Goal: Task Accomplishment & Management: Use online tool/utility

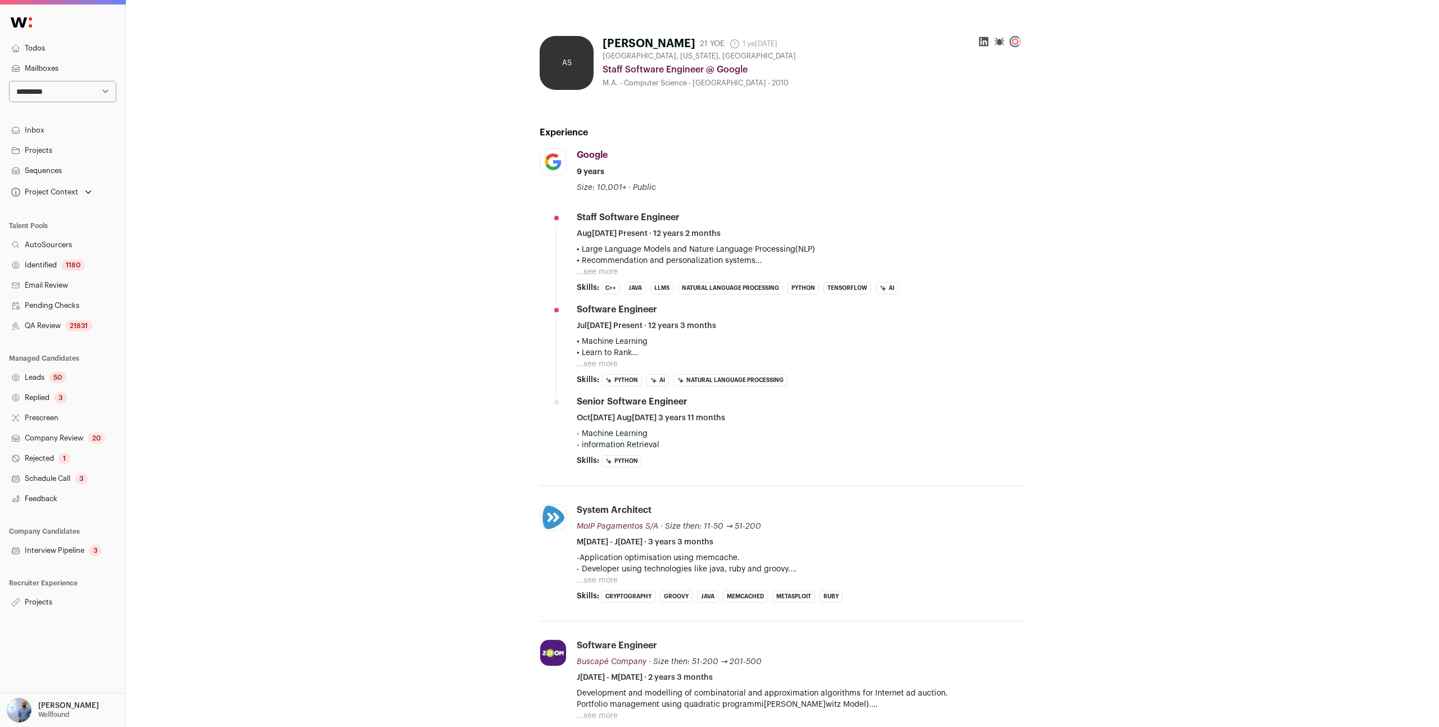
scroll to position [1, 0]
click at [260, 97] on div "AS Alex Soares 21 YOE 1 year ago Admin only. The last time the profile was scra…" at bounding box center [782, 639] width 1313 height 1280
click at [68, 158] on link "Projects" at bounding box center [62, 150] width 125 height 20
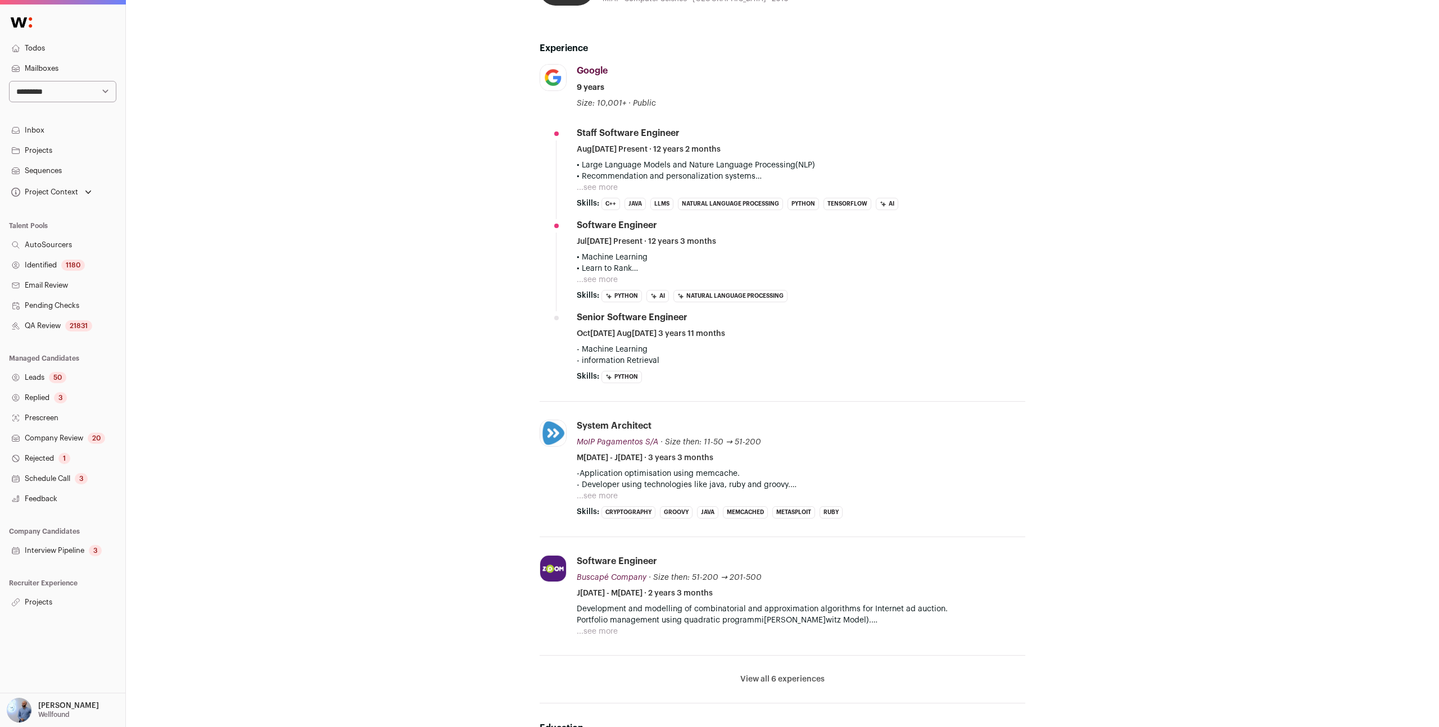
scroll to position [236, 0]
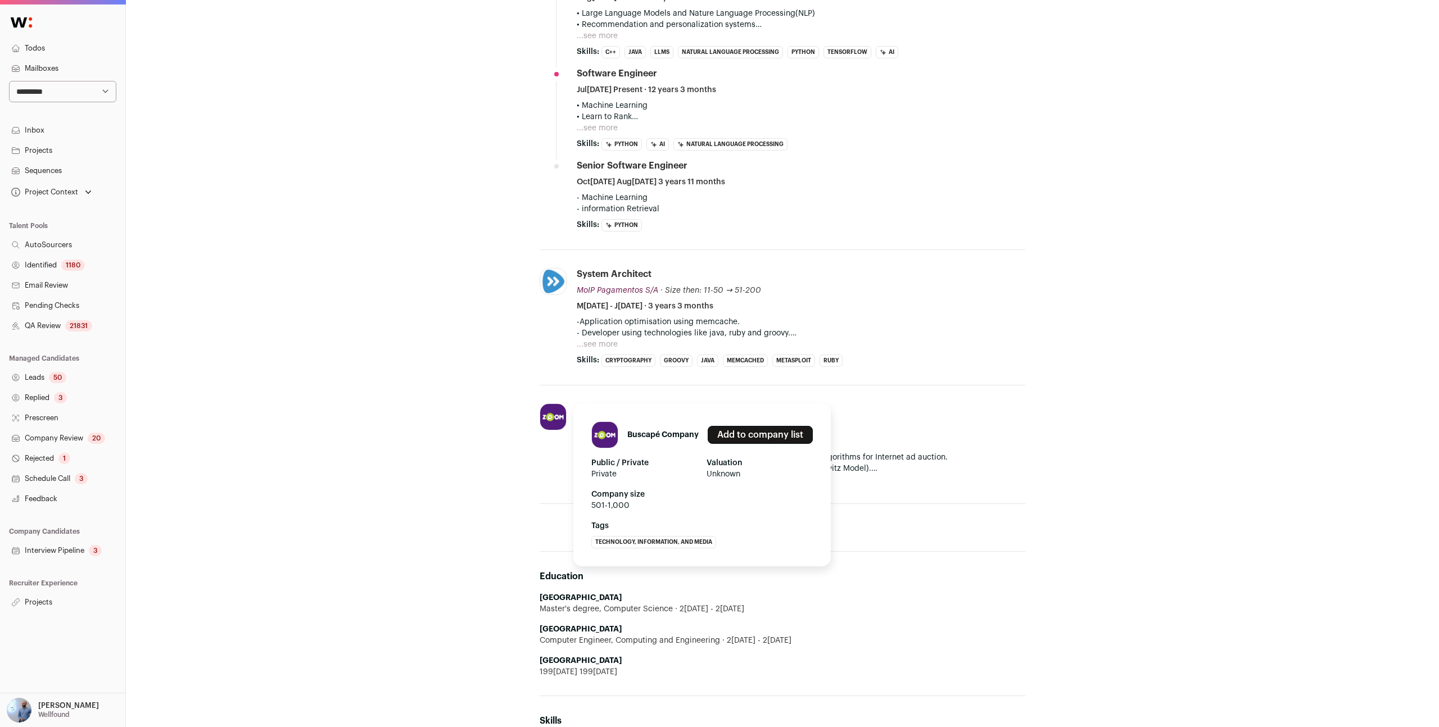
click at [654, 432] on h1 "Buscapé Company" at bounding box center [662, 434] width 71 height 11
click at [651, 432] on h1 "Buscapé Company" at bounding box center [662, 434] width 71 height 11
click at [674, 429] on h1 "Buscapé Company" at bounding box center [662, 434] width 71 height 11
copy h1 "Buscapé Company"
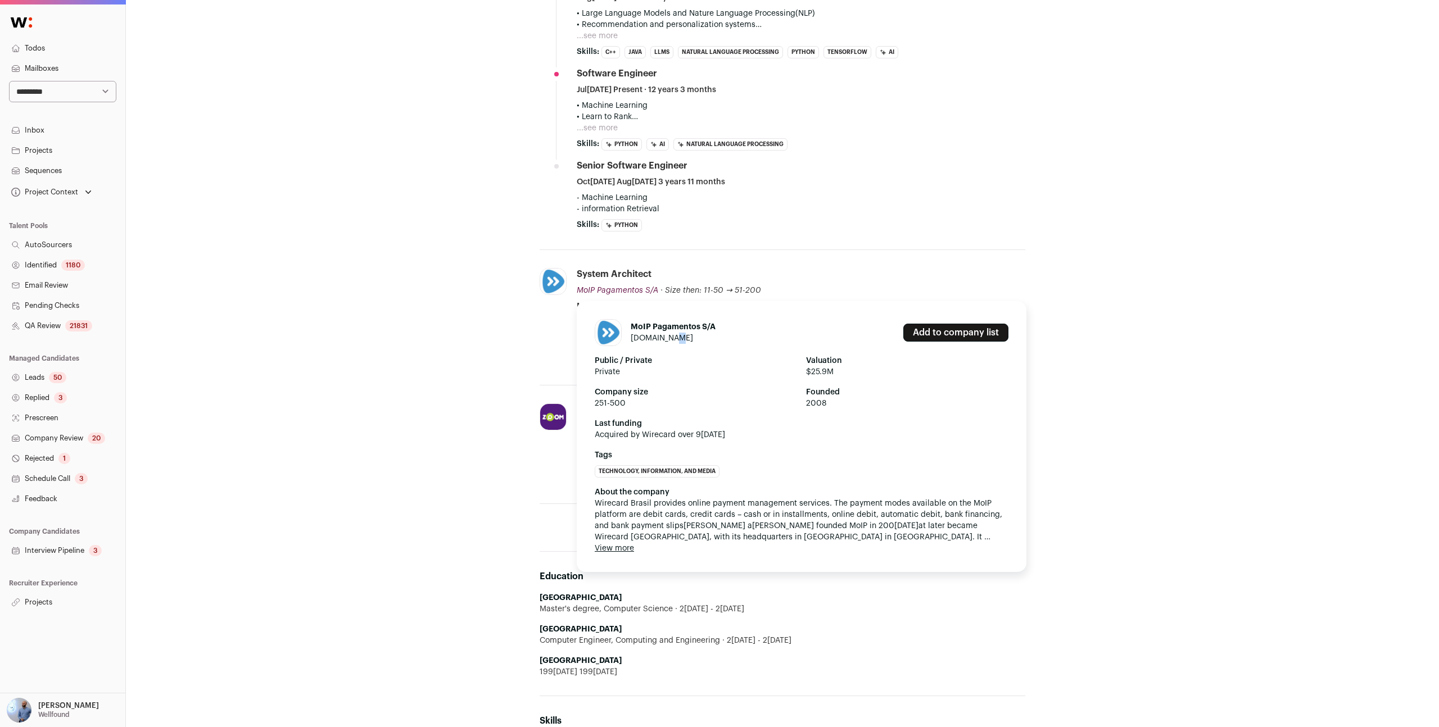
click at [674, 338] on div "MoIP Pagamentos S/A moip.com.br" at bounding box center [673, 332] width 85 height 22
drag, startPoint x: 727, startPoint y: 322, endPoint x: 627, endPoint y: 324, distance: 100.6
click at [627, 324] on header "MoIP Pagamentos S/A moip.com.br Add to company list" at bounding box center [802, 332] width 414 height 27
copy h1 "MoIP Pagamentos S/A"
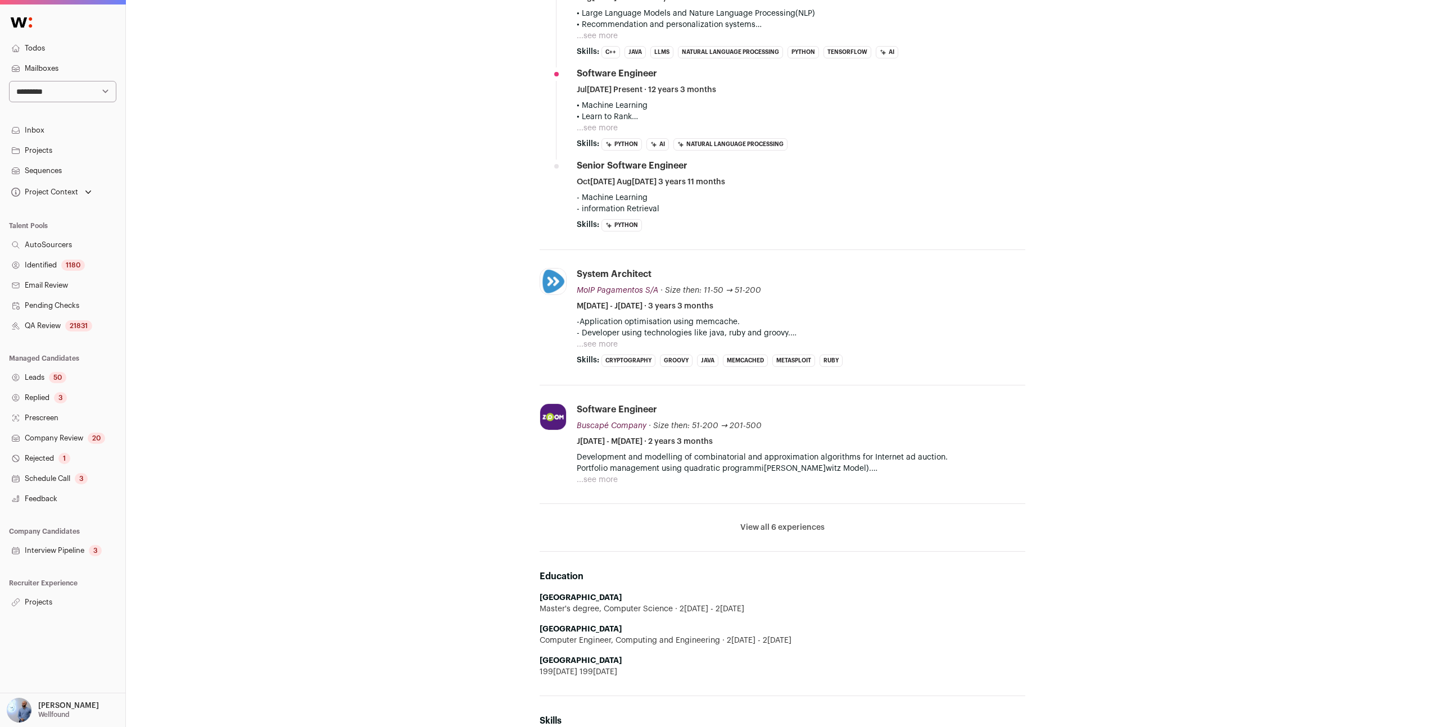
scroll to position [0, 0]
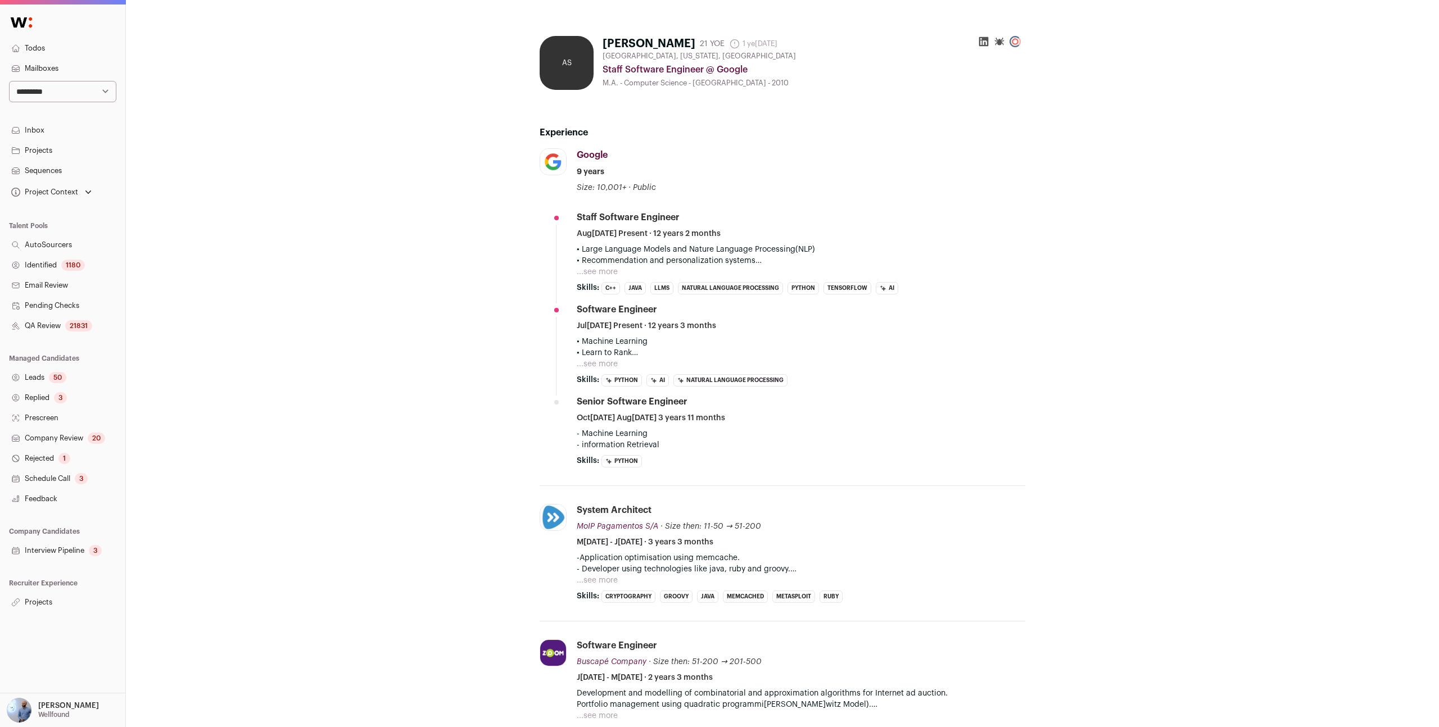
drag, startPoint x: 621, startPoint y: 155, endPoint x: 575, endPoint y: 155, distance: 45.5
click at [575, 155] on li "Google google.com Add to company list Public / Private Public Company size 10,0…" at bounding box center [782, 317] width 486 height 338
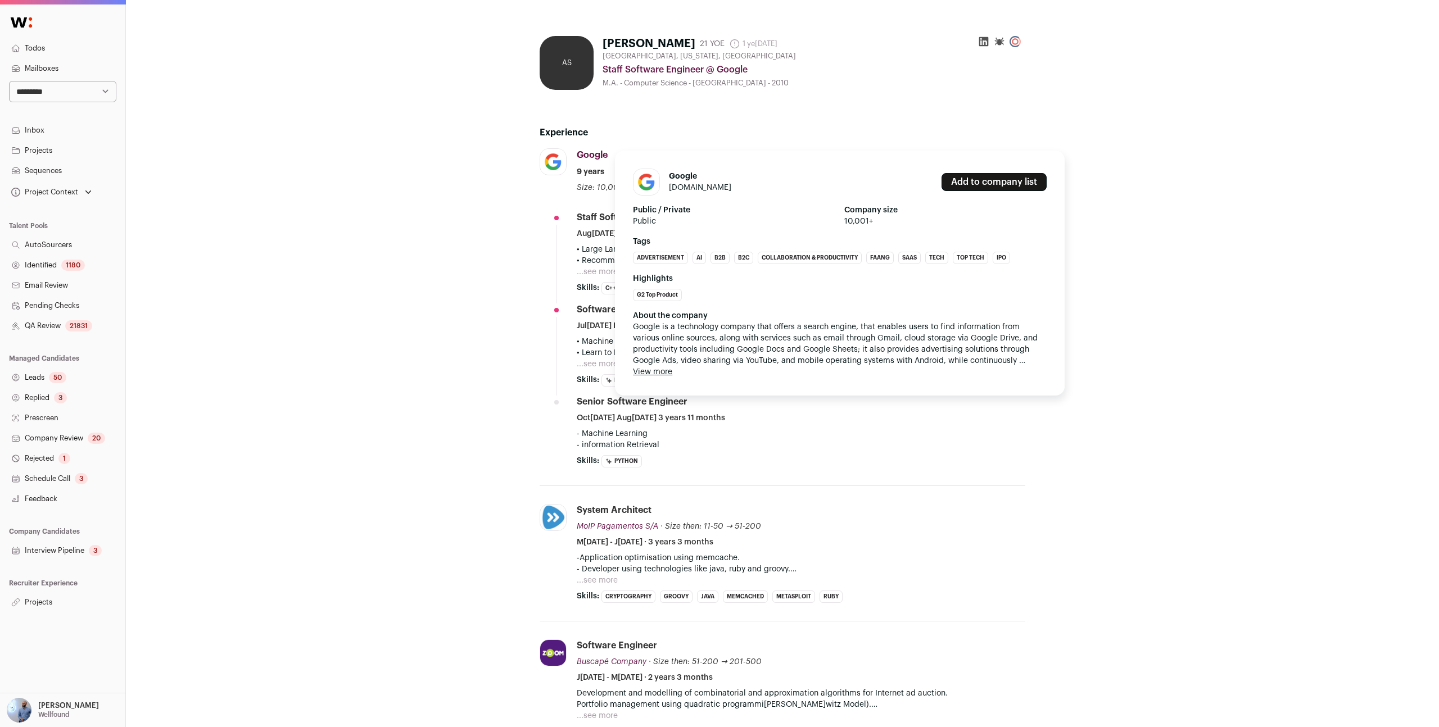
copy span "Google"
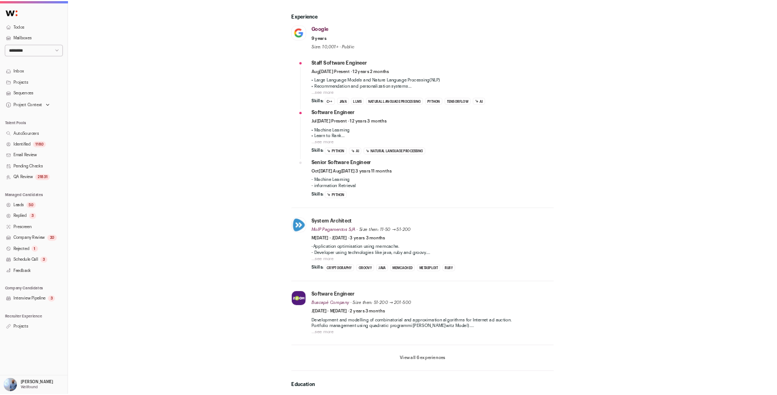
scroll to position [40, 0]
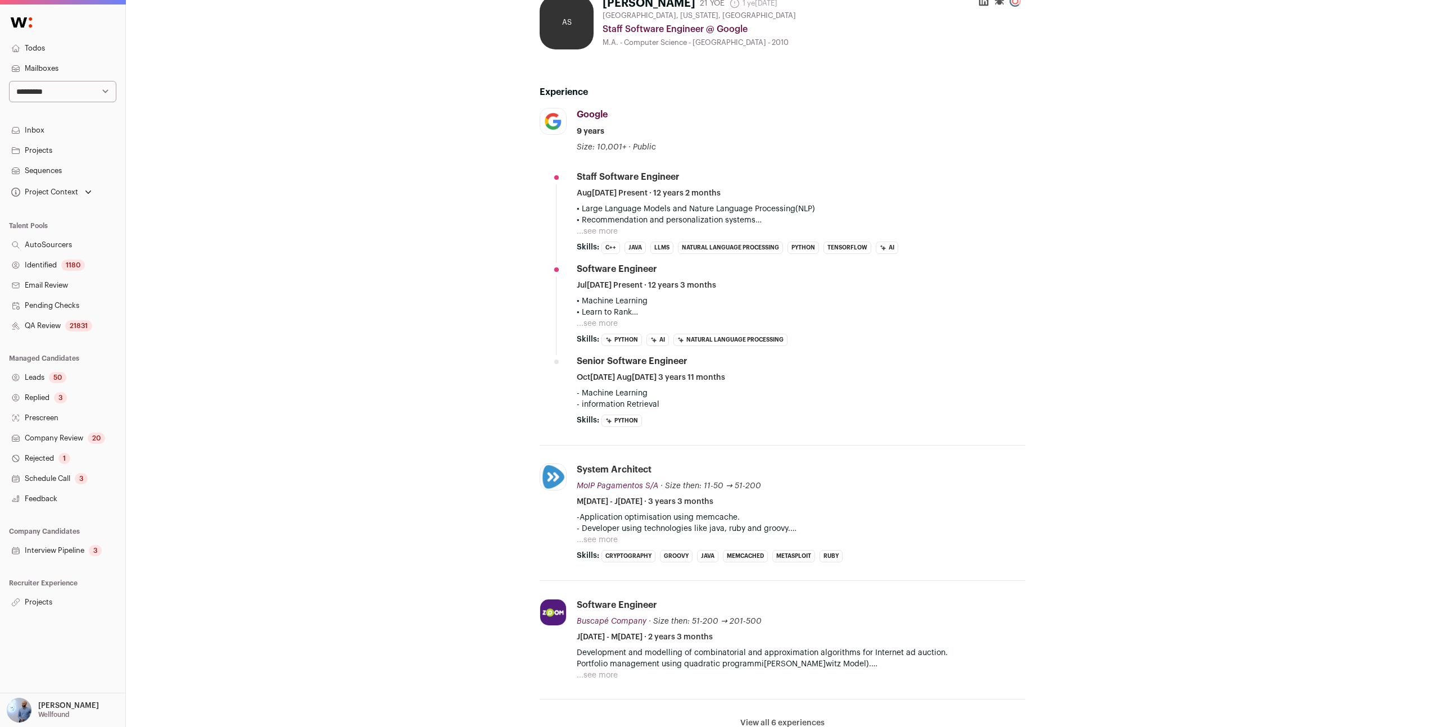
click at [593, 222] on p "• Recommendation and personalization systems" at bounding box center [801, 220] width 448 height 11
click at [718, 220] on p "• Recommendation and personalization systems" at bounding box center [801, 220] width 448 height 11
copy p "Recommendation and personalization"
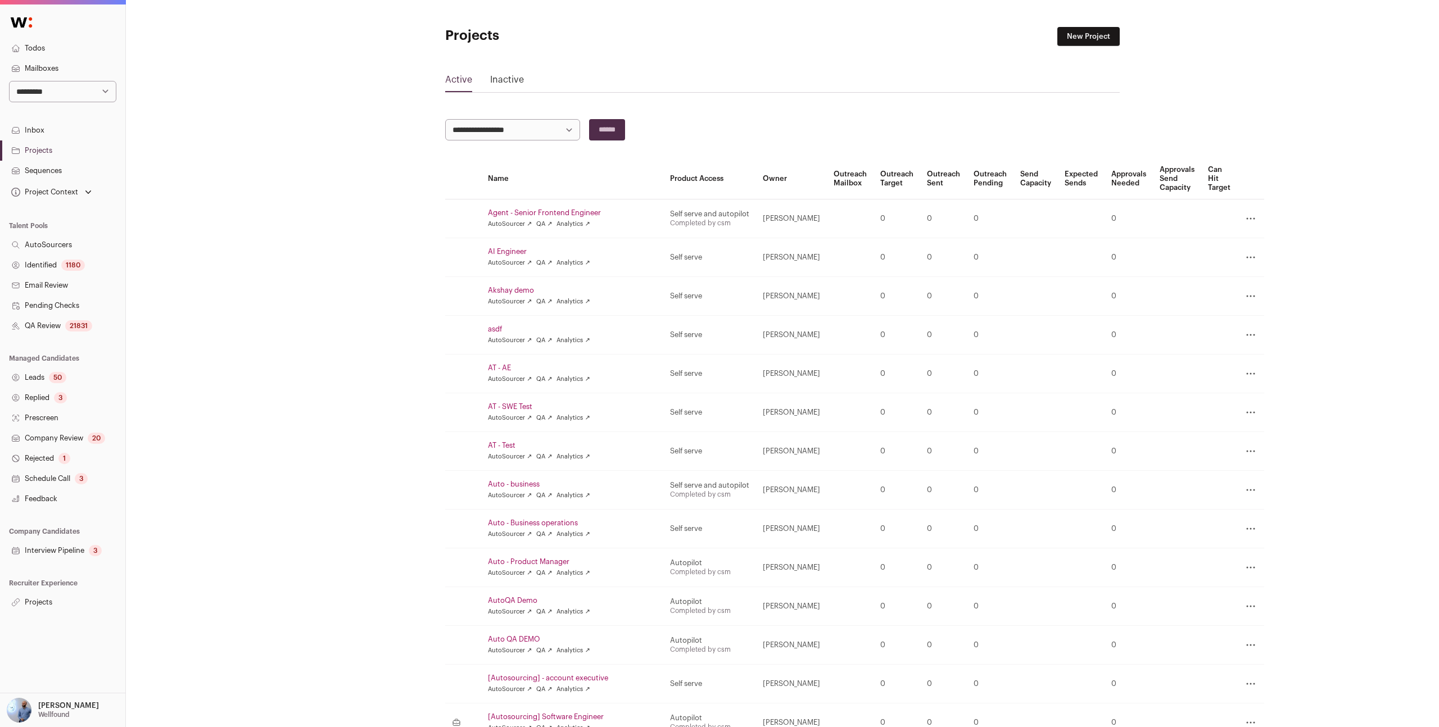
click at [516, 250] on link "AI Engineer" at bounding box center [572, 251] width 169 height 9
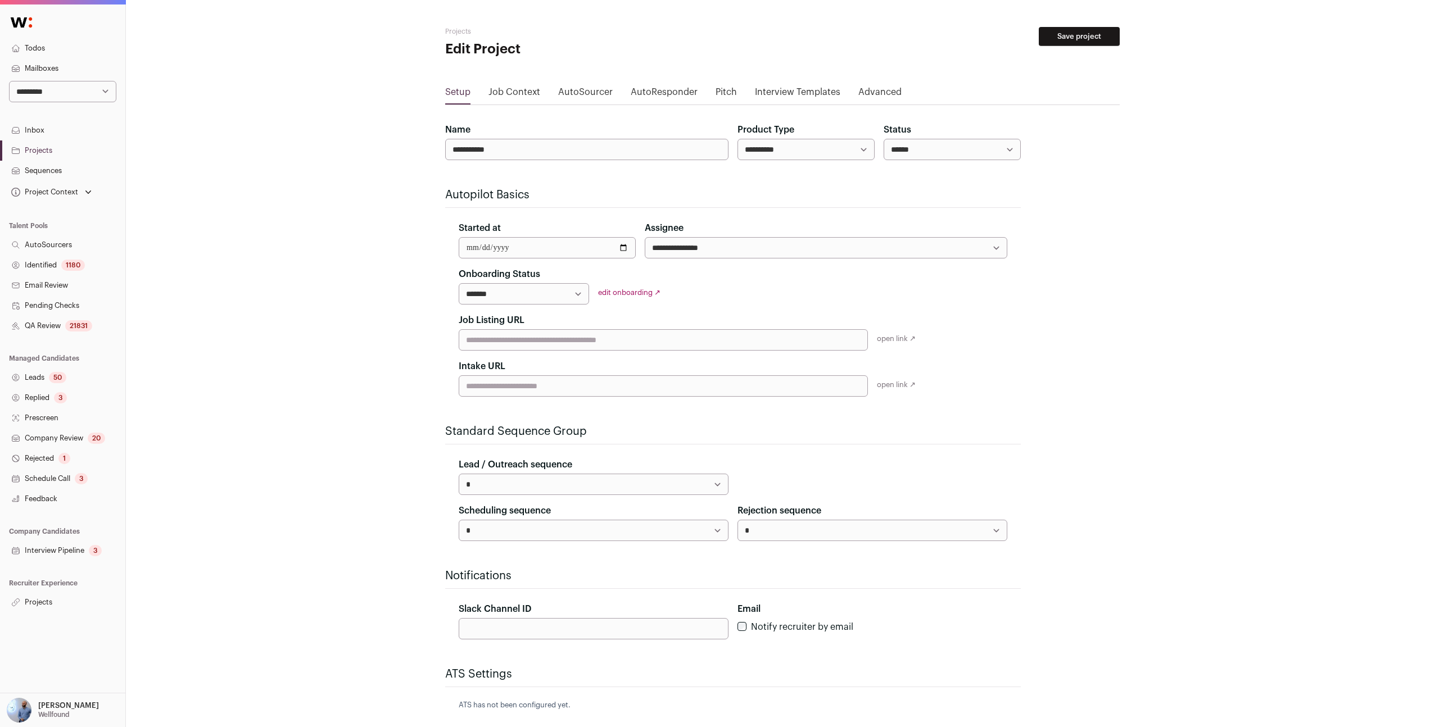
click at [39, 610] on link "Projects" at bounding box center [62, 602] width 125 height 20
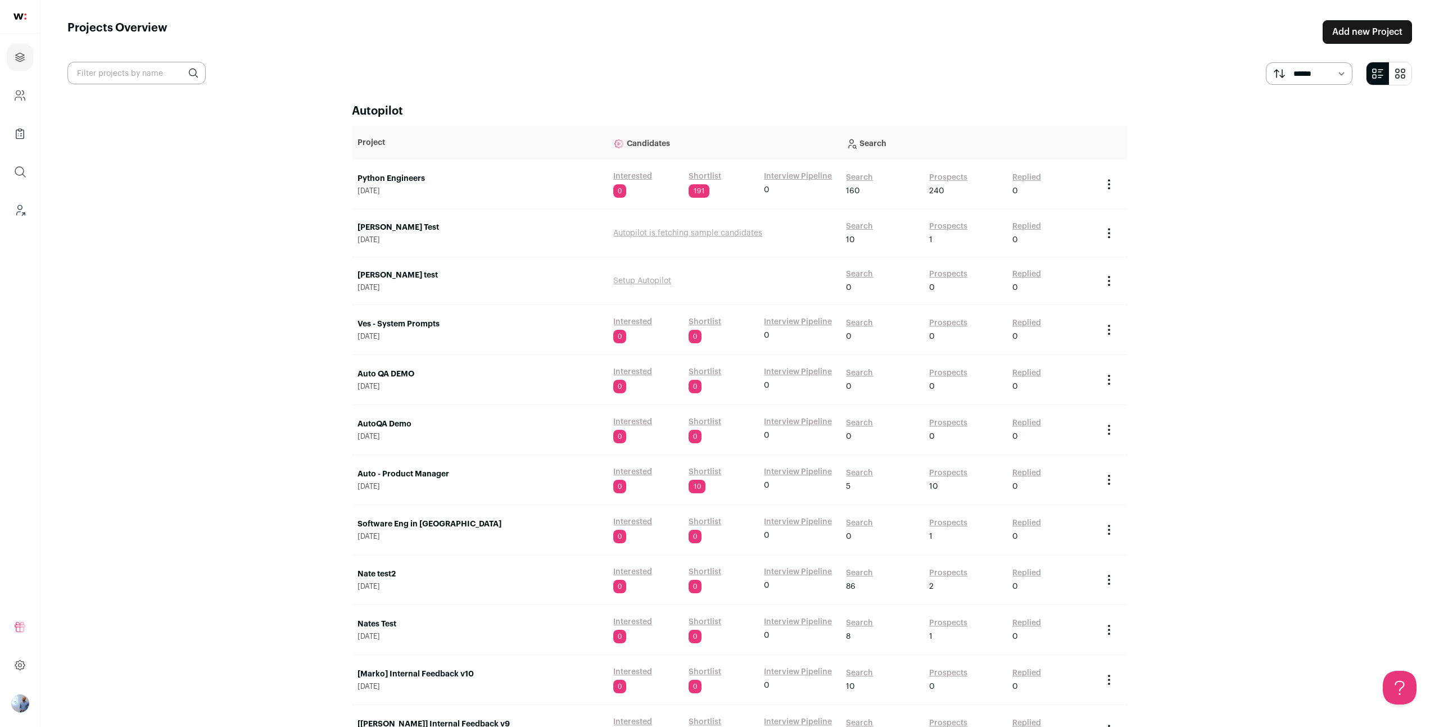
scroll to position [2241, 0]
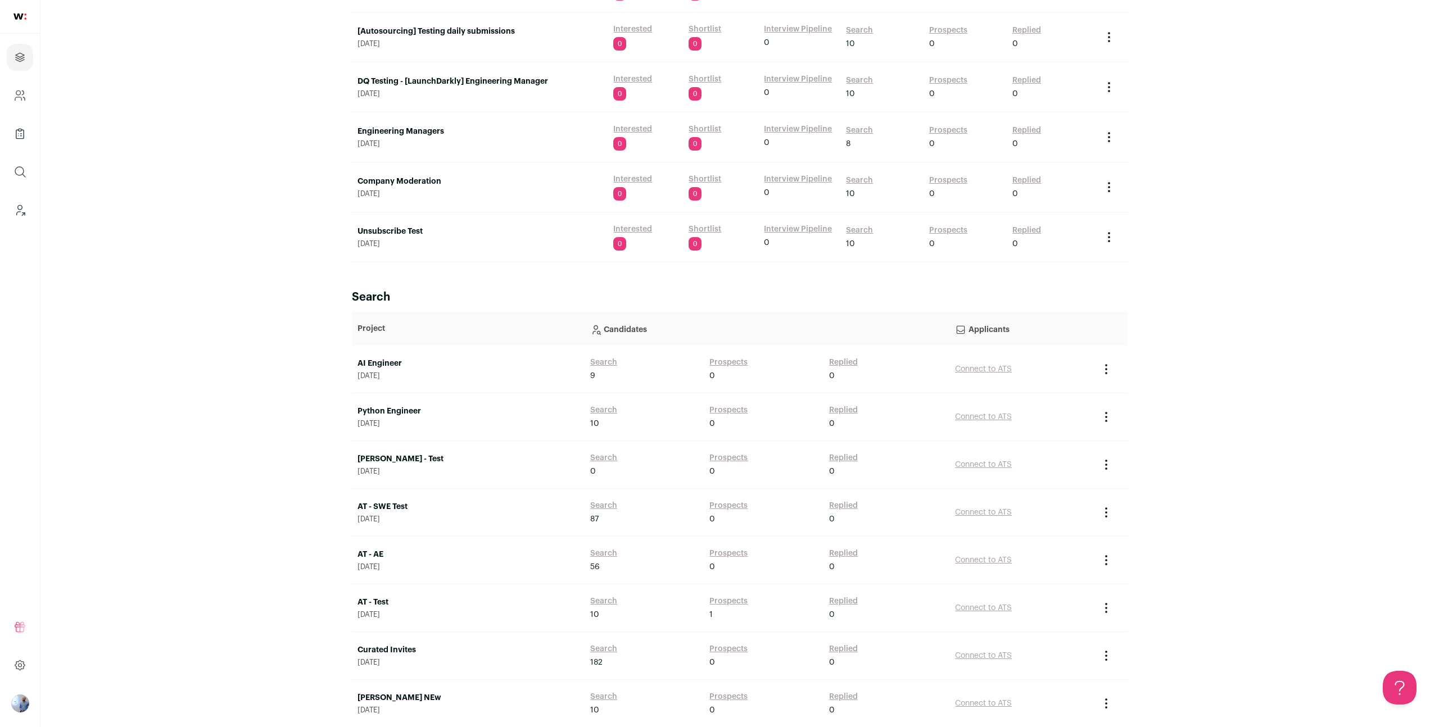
click at [388, 364] on link "AI Engineer" at bounding box center [467, 363] width 221 height 11
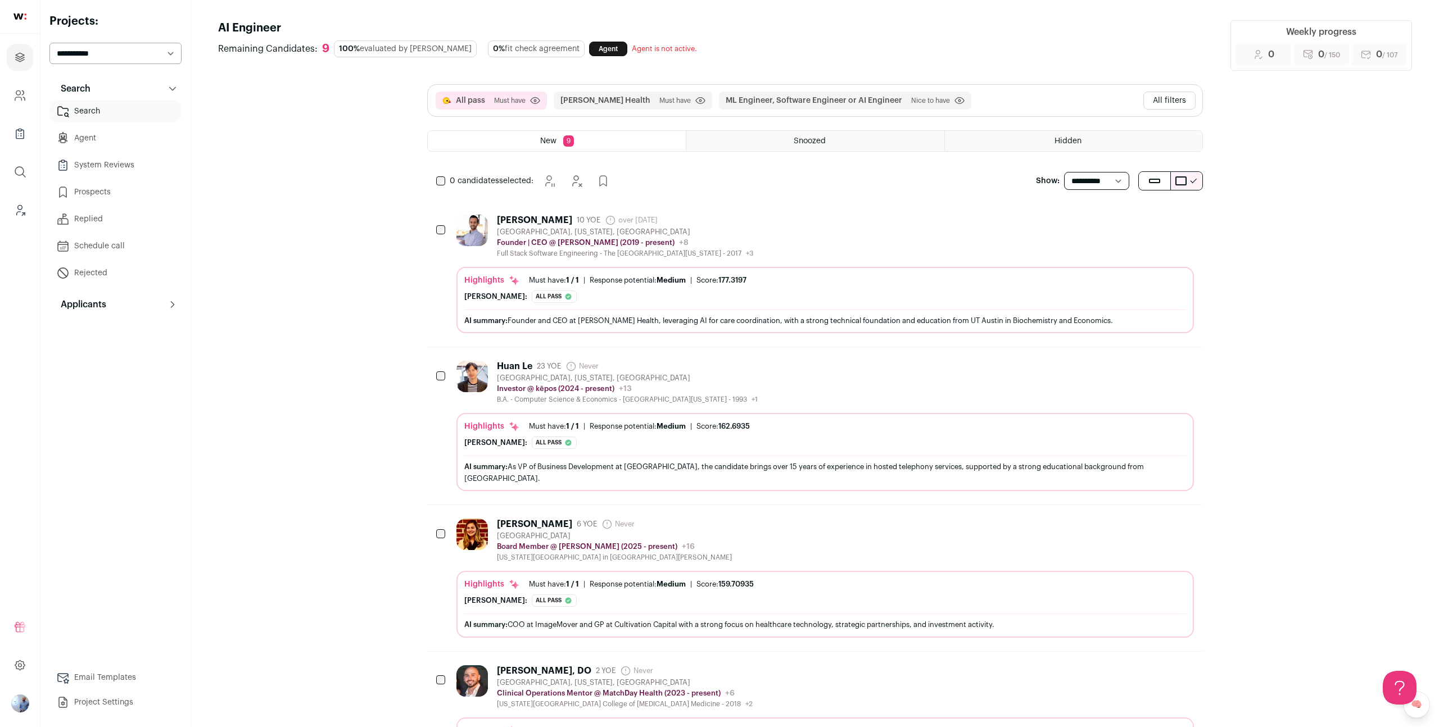
click at [1167, 102] on button "All filters" at bounding box center [1169, 101] width 52 height 18
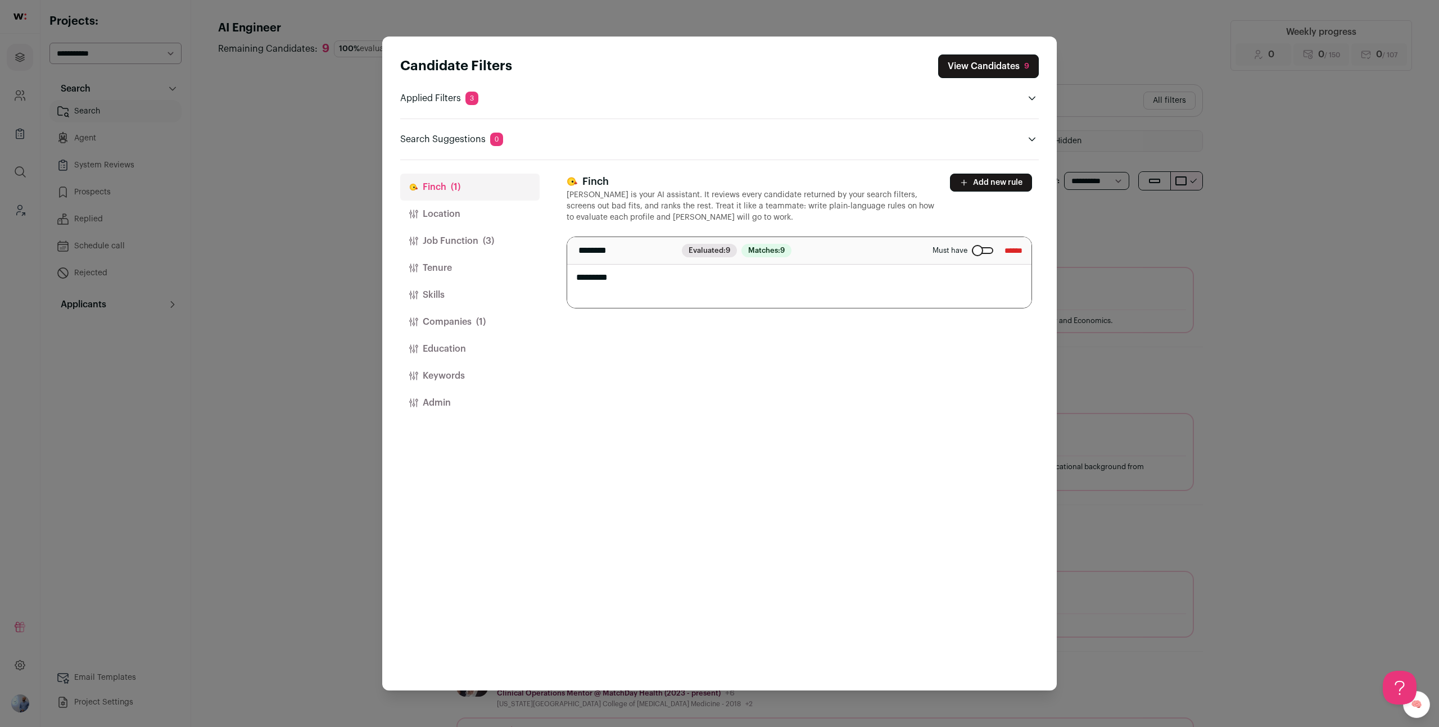
click at [453, 319] on button "Companies (1)" at bounding box center [469, 322] width 139 height 27
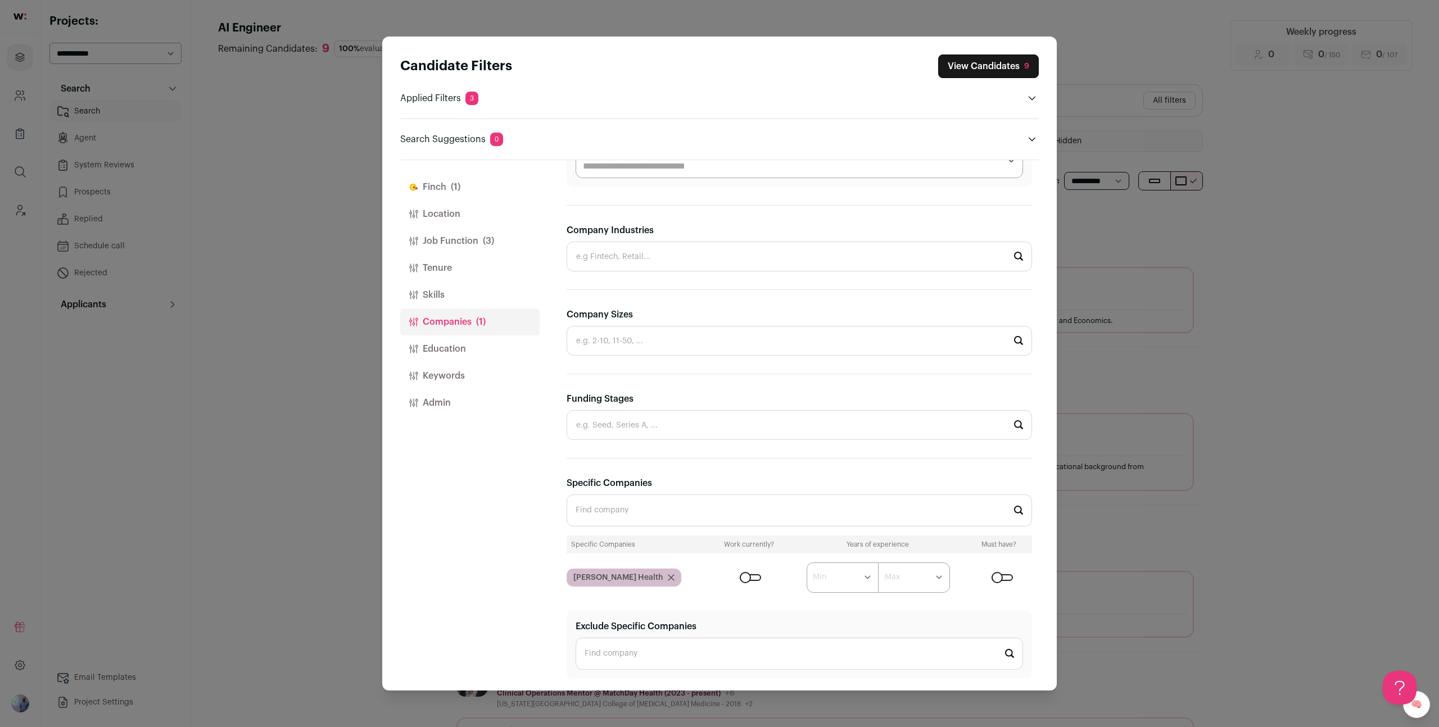
scroll to position [158, 0]
click at [592, 514] on input "Specific Companies" at bounding box center [798, 509] width 465 height 32
paste input "Buscapé Company"
click at [611, 513] on input "Buscapé Company" at bounding box center [798, 509] width 465 height 32
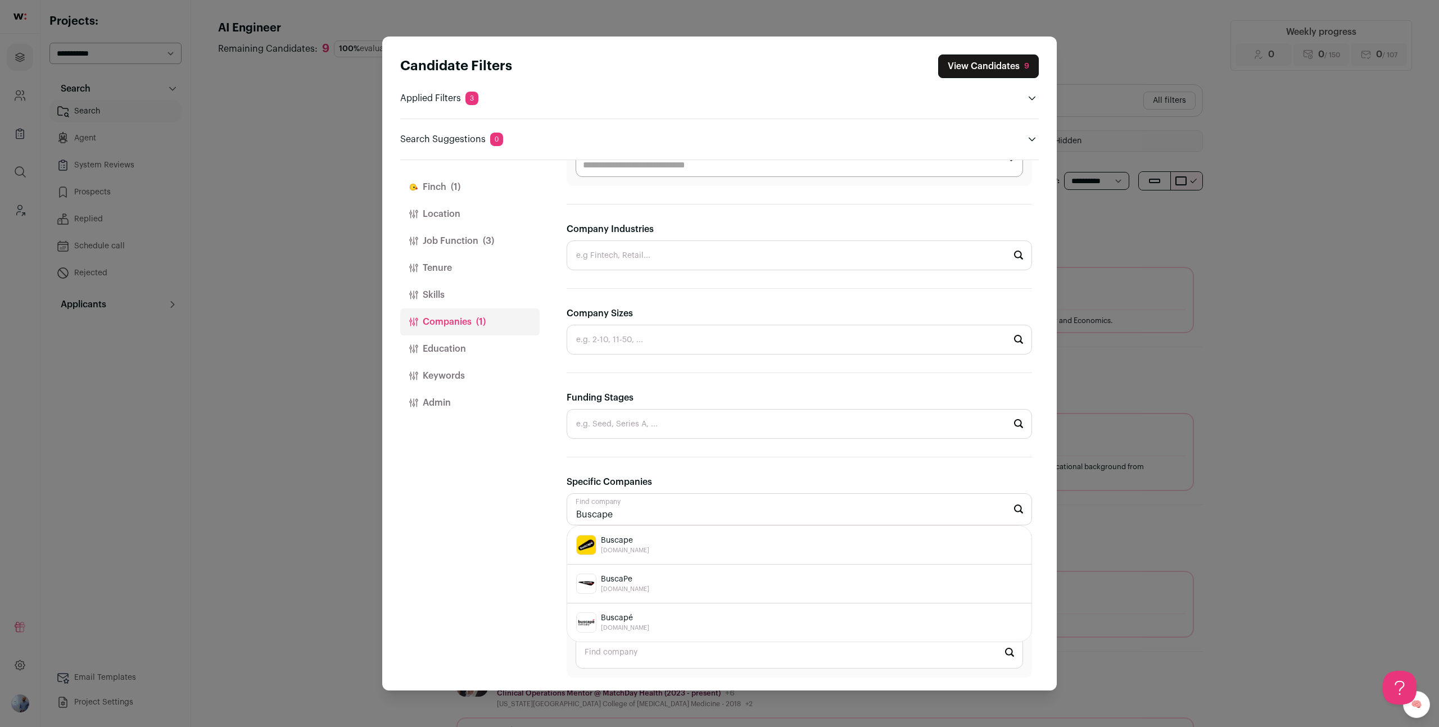
type input "Buscape"
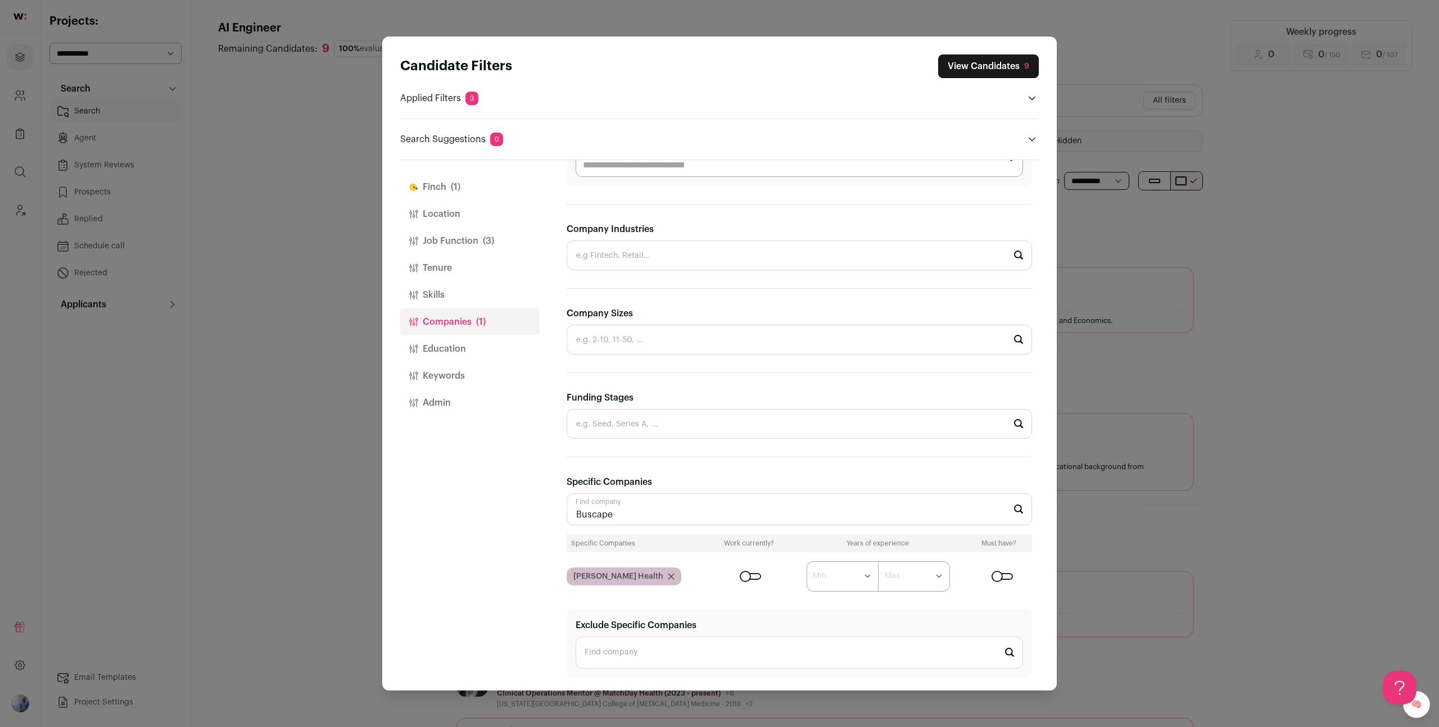
click at [613, 501] on input "Buscape" at bounding box center [798, 509] width 465 height 32
paste input "MoIP Pagamentos S/A"
drag, startPoint x: 658, startPoint y: 511, endPoint x: 720, endPoint y: 499, distance: 63.5
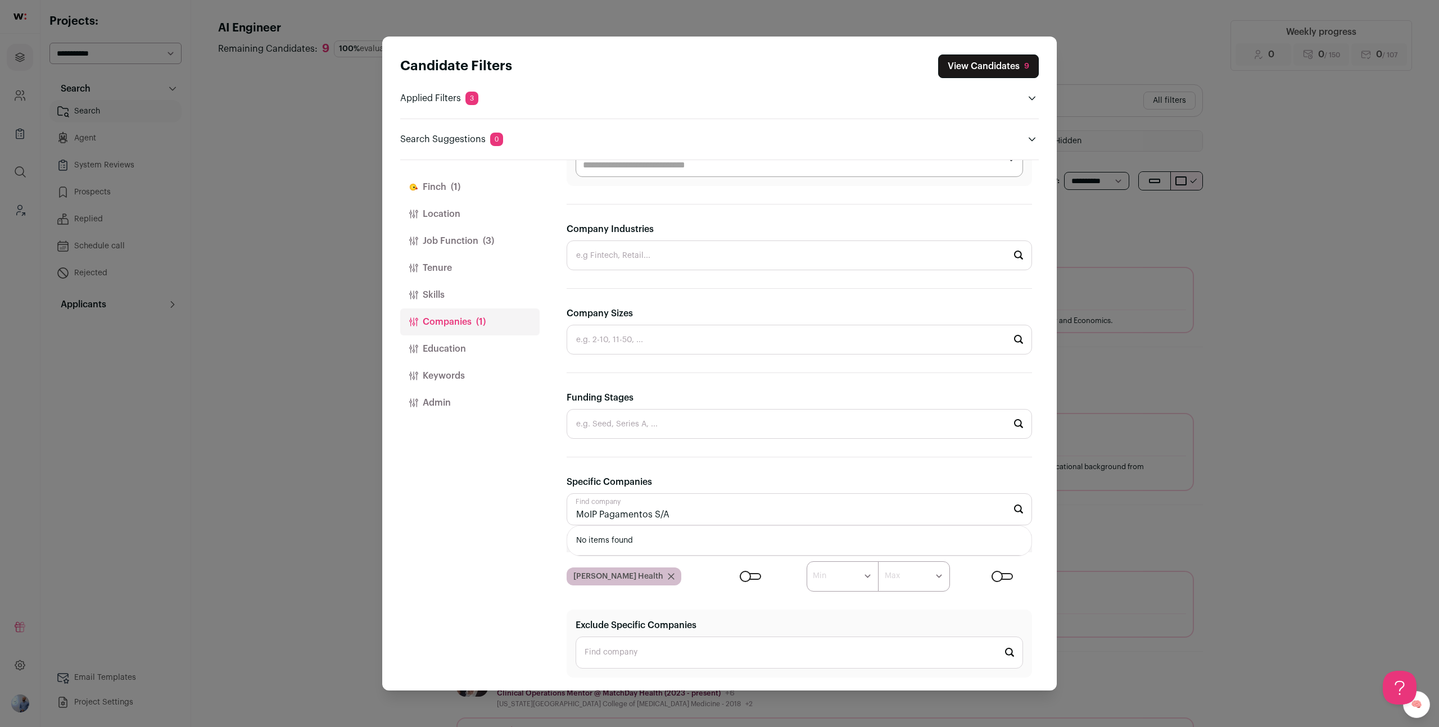
click at [720, 499] on input "MoIP Pagamentos S/A" at bounding box center [798, 509] width 465 height 32
click at [705, 515] on input "MoIP Pagamentos S/A" at bounding box center [798, 509] width 465 height 32
type input "MoIP Pagamentos"
click at [668, 573] on icon "Close modal via background" at bounding box center [671, 576] width 7 height 7
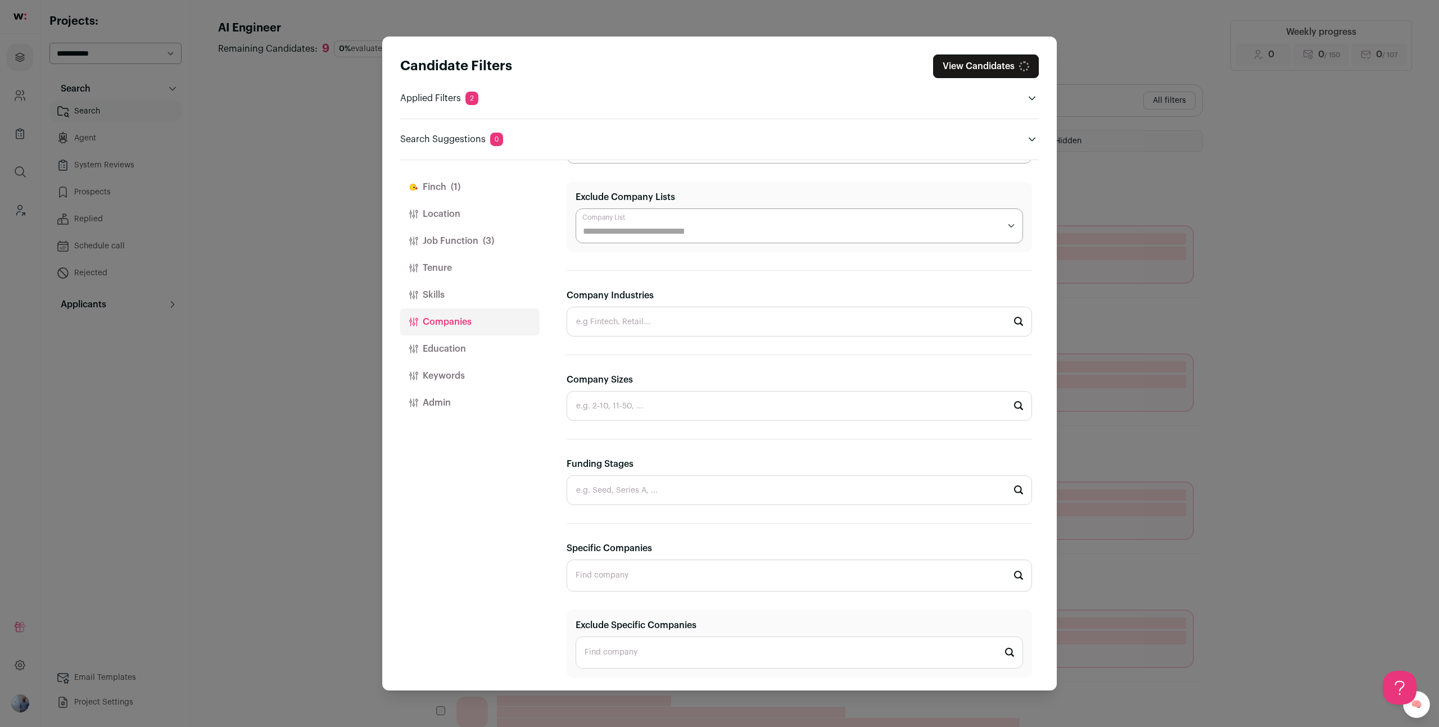
scroll to position [92, 0]
click at [651, 570] on input "Specific Companies" at bounding box center [798, 576] width 465 height 32
paste input "MoIP Pagamentos S/A"
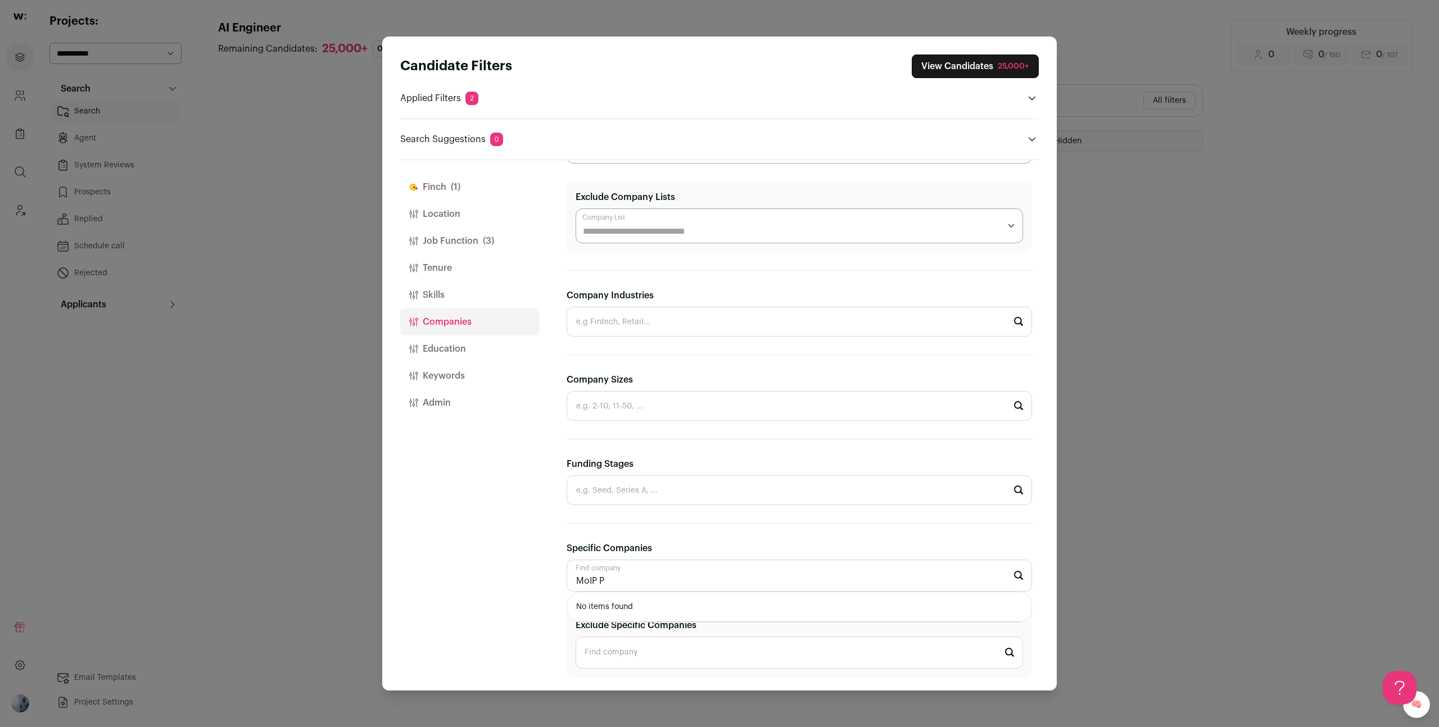
scroll to position [0, 0]
type input "MoIP P"
click at [621, 575] on input "MoIP P" at bounding box center [798, 576] width 465 height 32
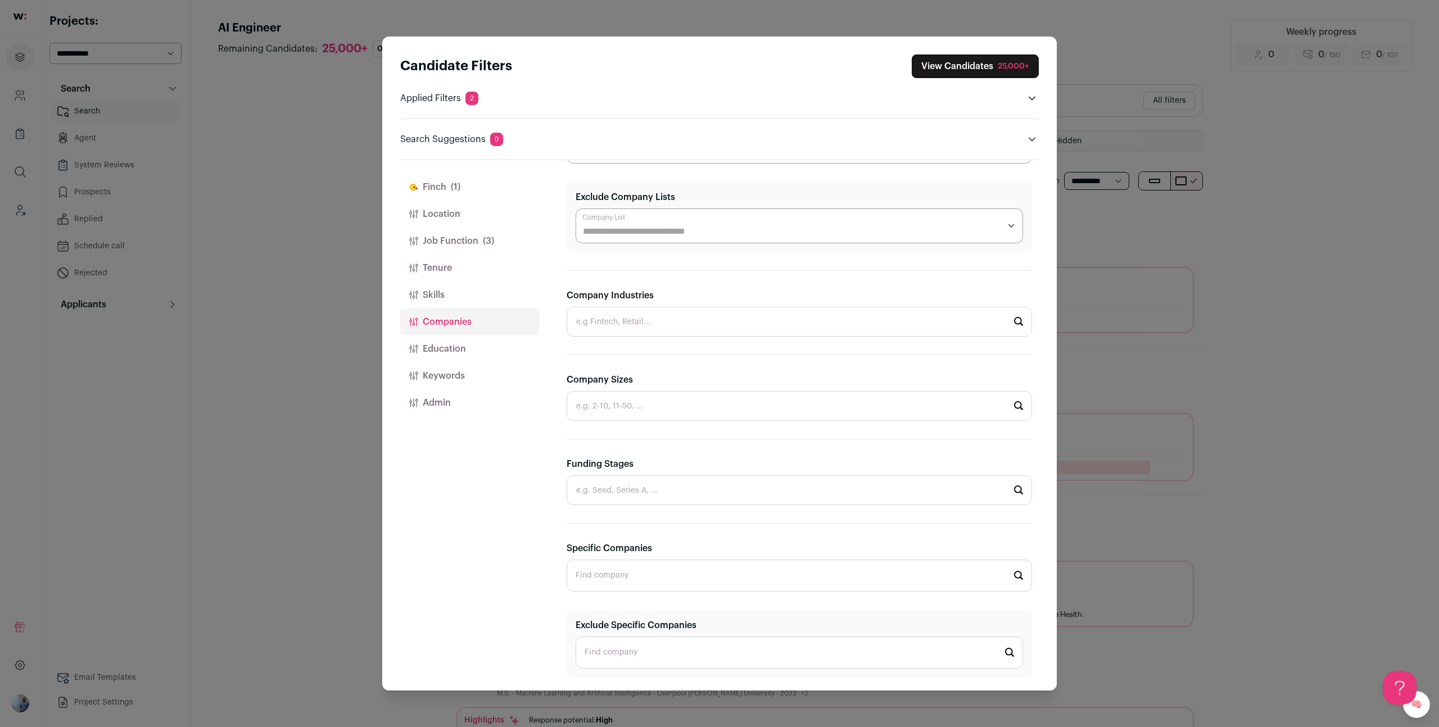
paste input "Google"
click at [625, 606] on span "Google" at bounding box center [625, 606] width 48 height 11
type input "Google google.com"
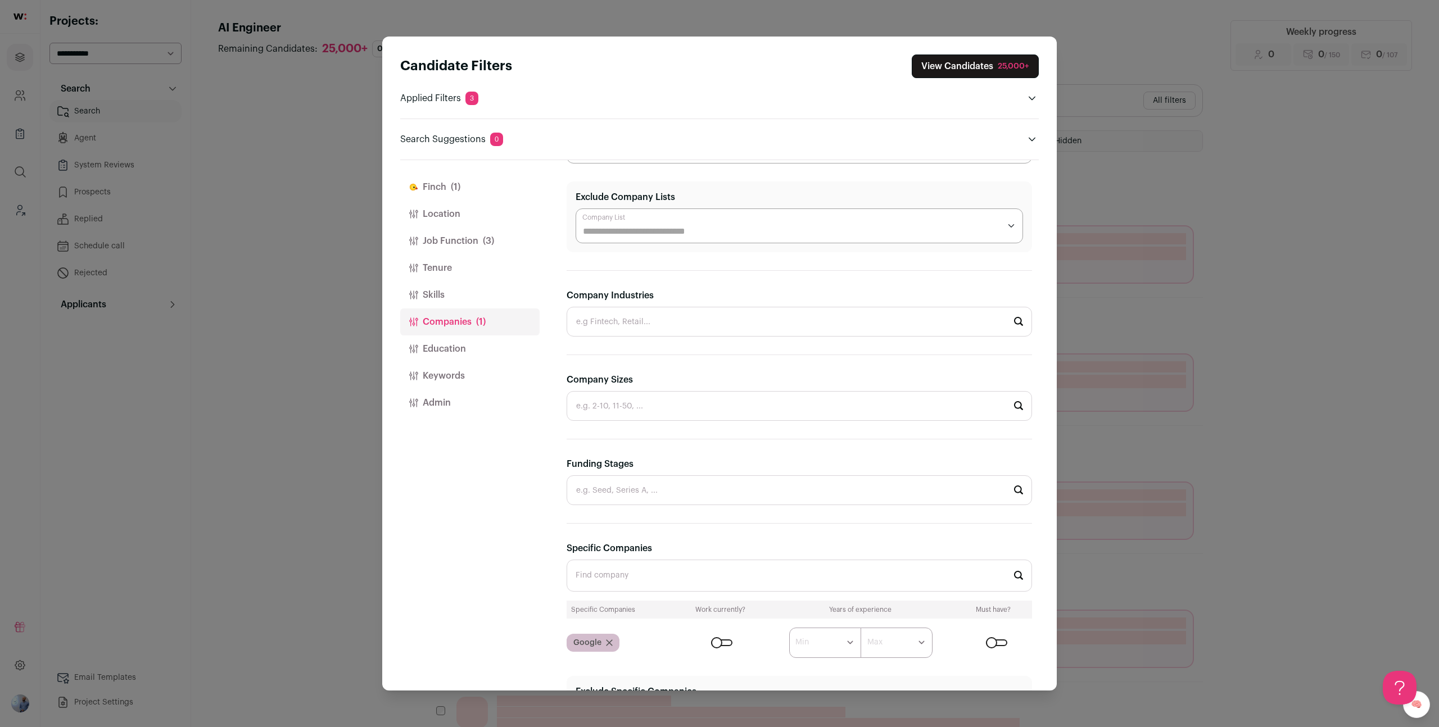
click at [457, 235] on button "Job Function (3)" at bounding box center [469, 241] width 139 height 27
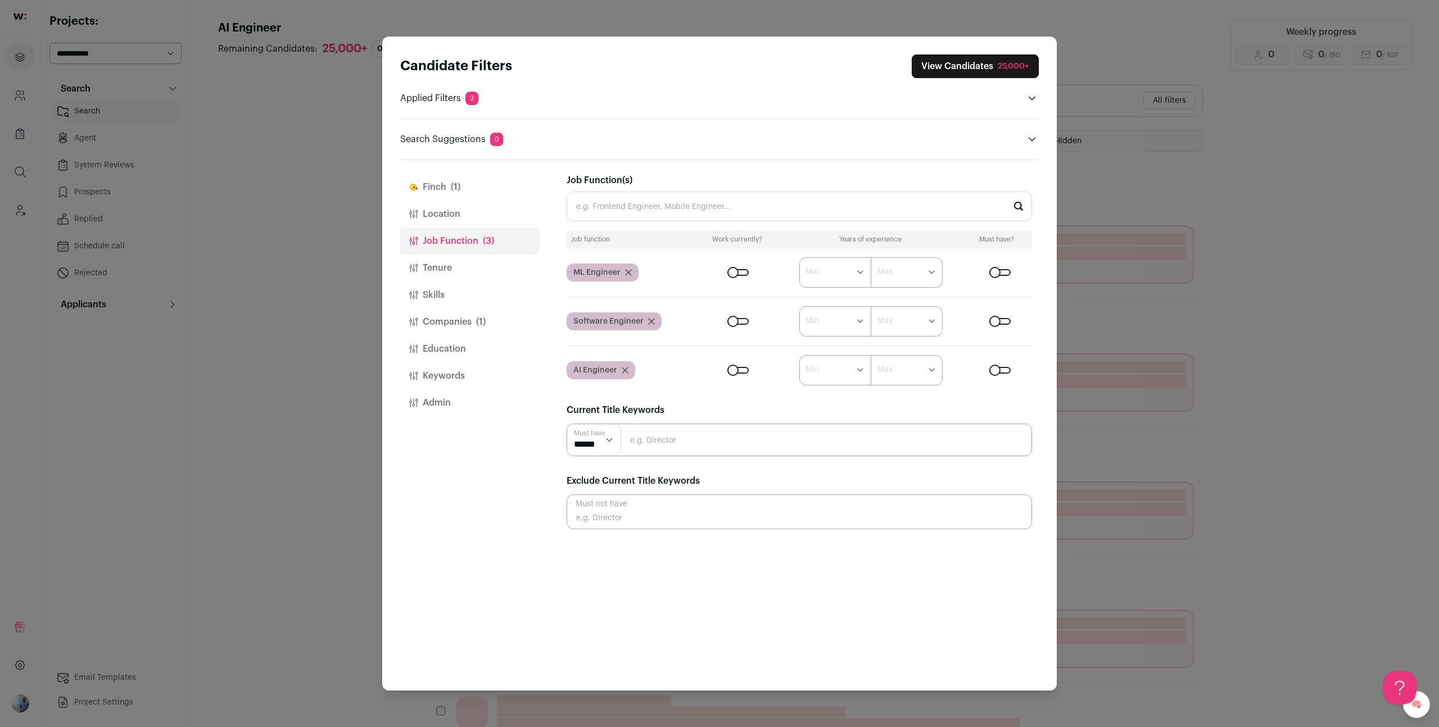
click at [998, 272] on div "Close modal via background" at bounding box center [999, 272] width 21 height 7
click at [999, 316] on form "****** ******* ******* ******* ******* ******* ******* ******* ******* ********…" at bounding box center [865, 321] width 334 height 30
click at [999, 320] on div "Close modal via background" at bounding box center [999, 321] width 21 height 7
click at [999, 368] on div "Close modal via background" at bounding box center [999, 370] width 21 height 7
click at [451, 328] on button "Companies (1)" at bounding box center [469, 322] width 139 height 27
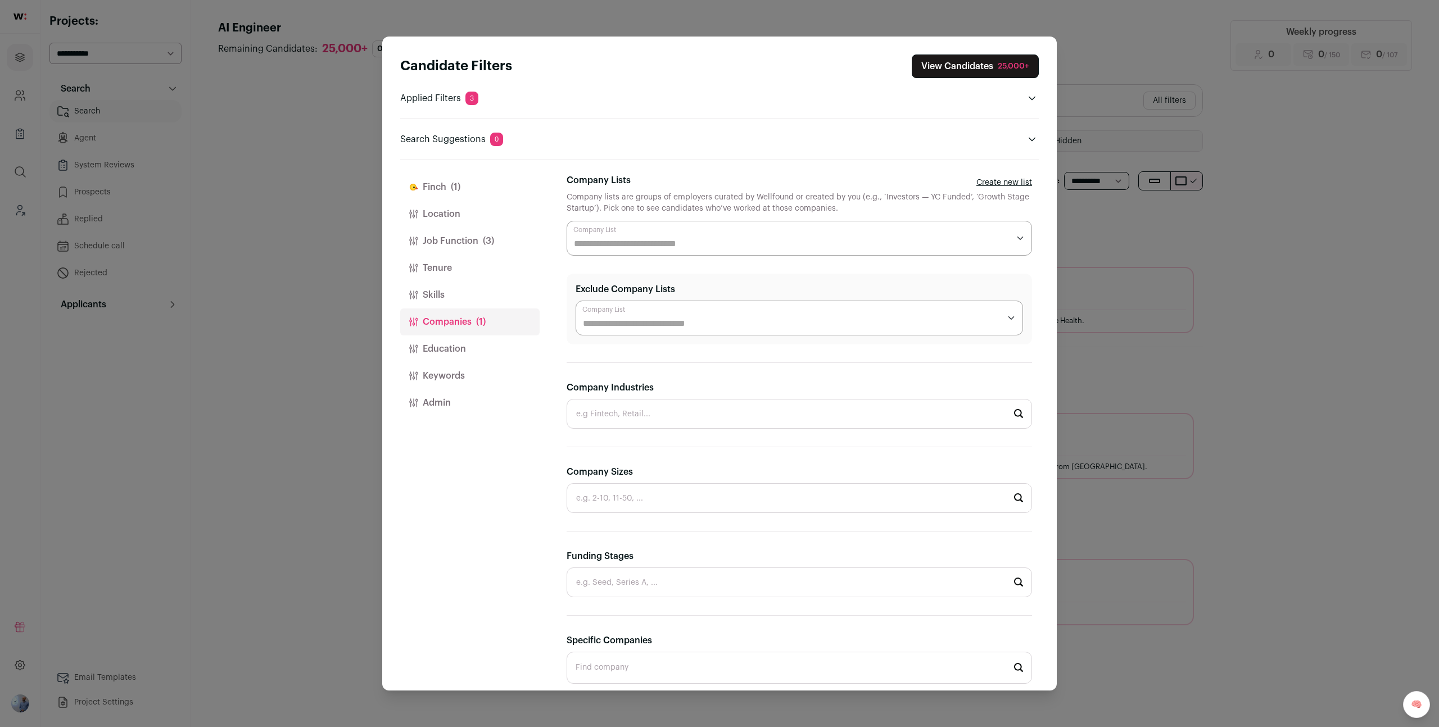
click at [455, 382] on button "Keywords" at bounding box center [469, 375] width 139 height 27
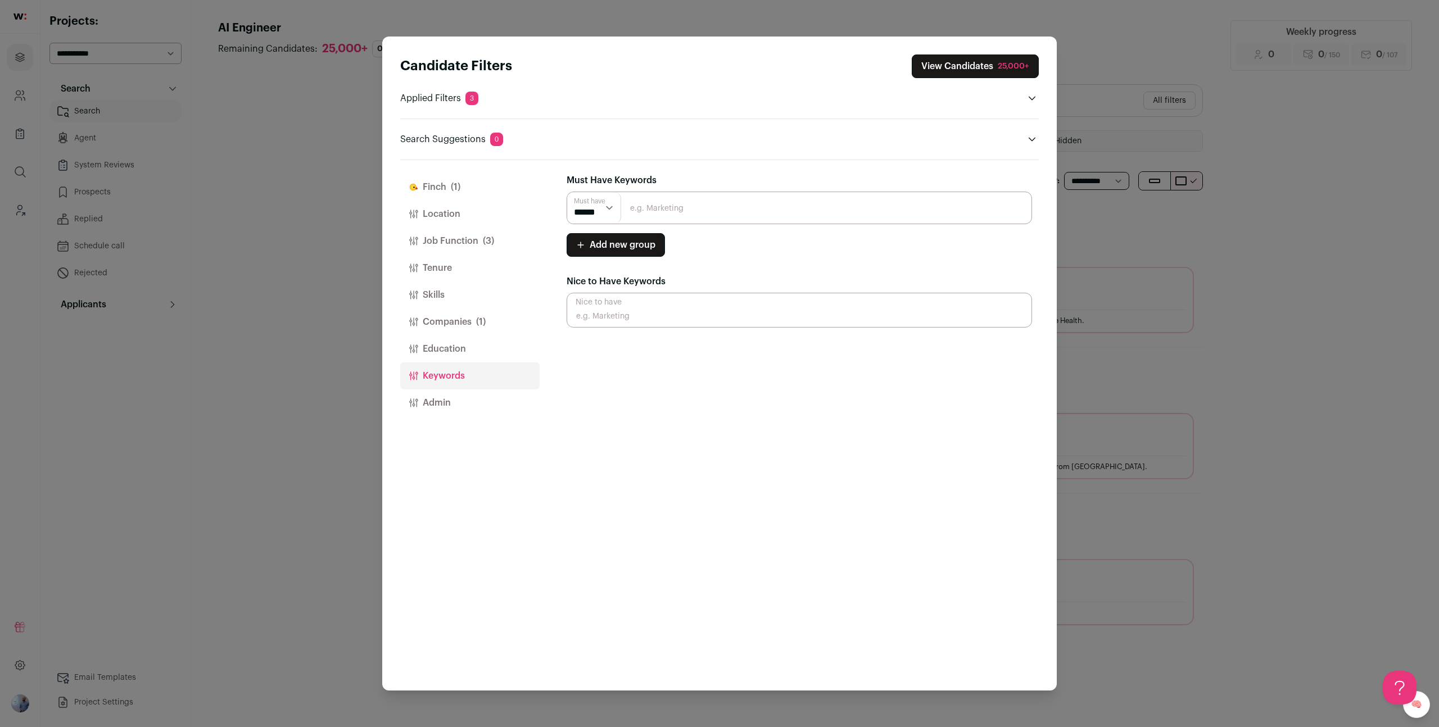
click at [436, 305] on button "Skills" at bounding box center [469, 295] width 139 height 27
click at [640, 205] on input "Close modal via background" at bounding box center [798, 207] width 465 height 30
click at [638, 212] on input "LLMs" at bounding box center [798, 207] width 465 height 30
type input "LLMs"
click at [631, 226] on li "LLMs" at bounding box center [799, 237] width 464 height 30
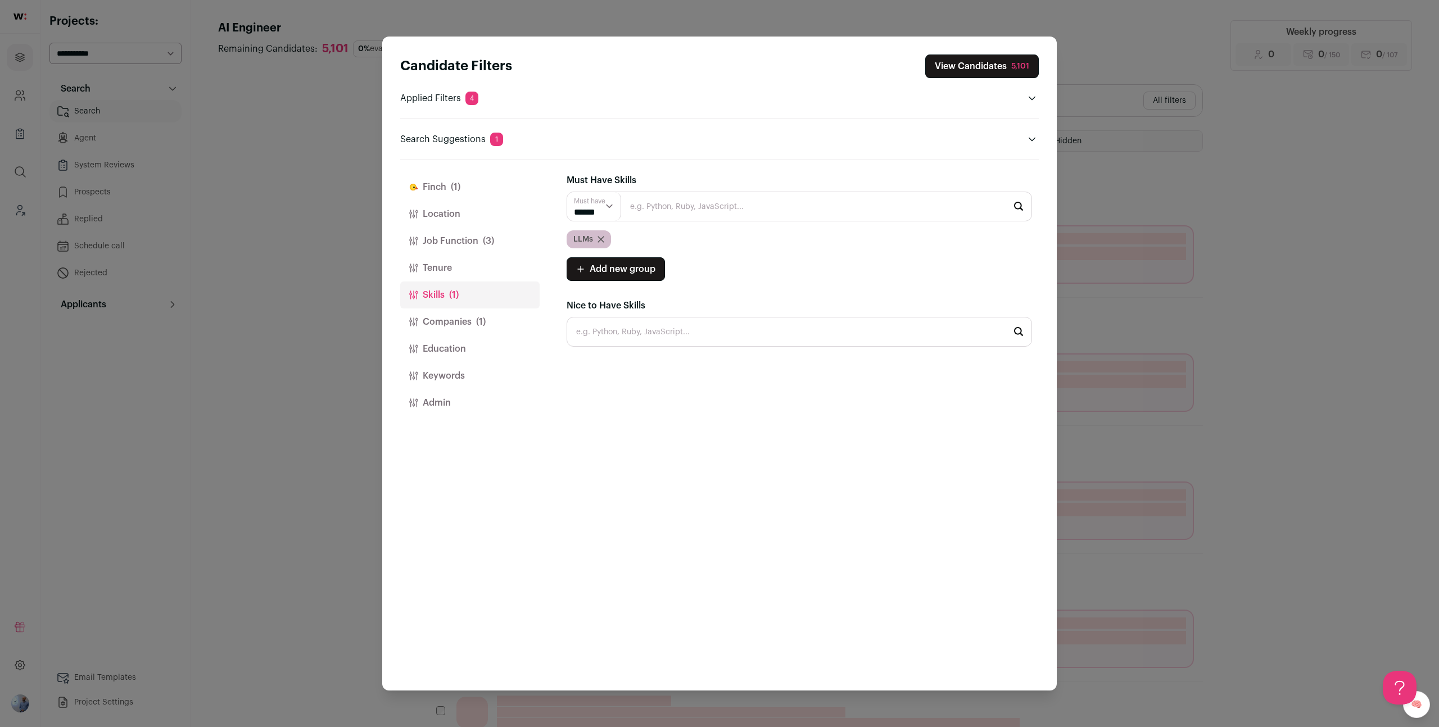
click at [489, 249] on button "Job Function (3)" at bounding box center [469, 241] width 139 height 27
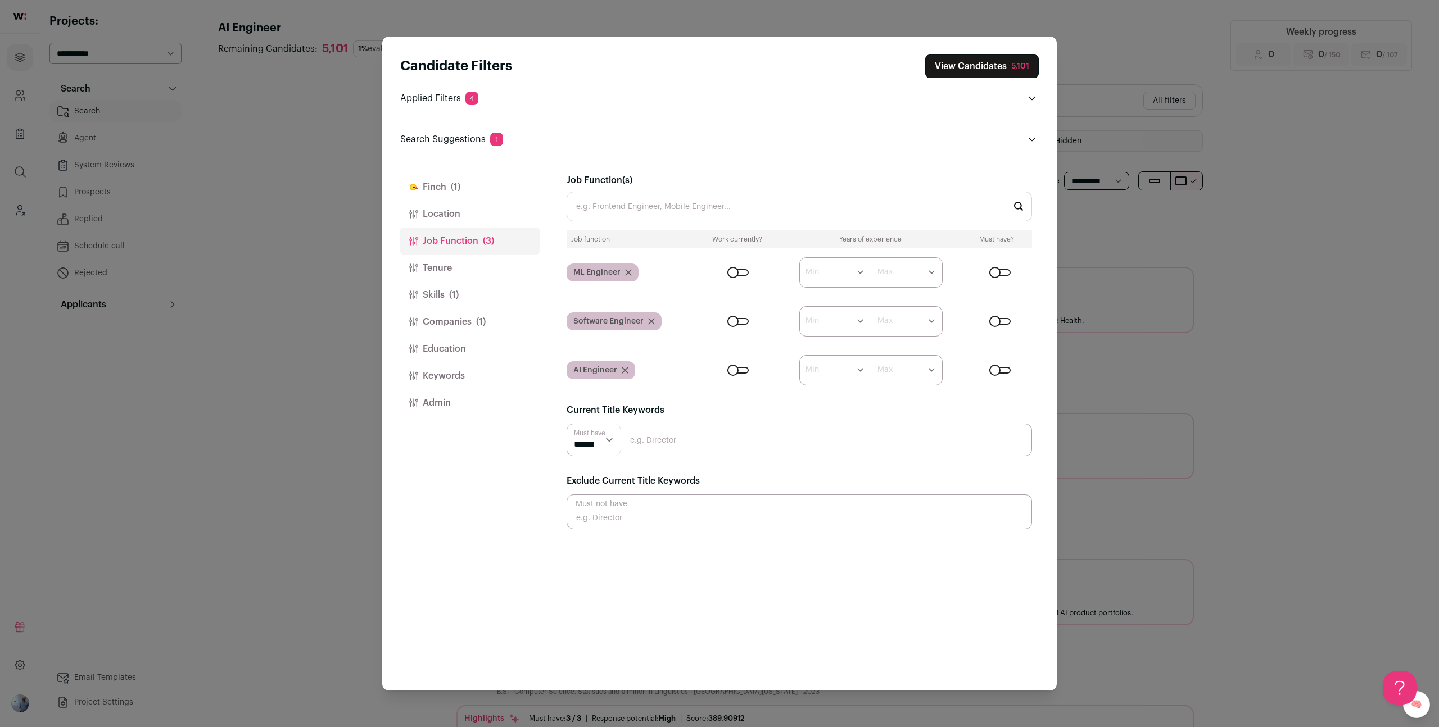
click at [460, 366] on button "Keywords" at bounding box center [469, 375] width 139 height 27
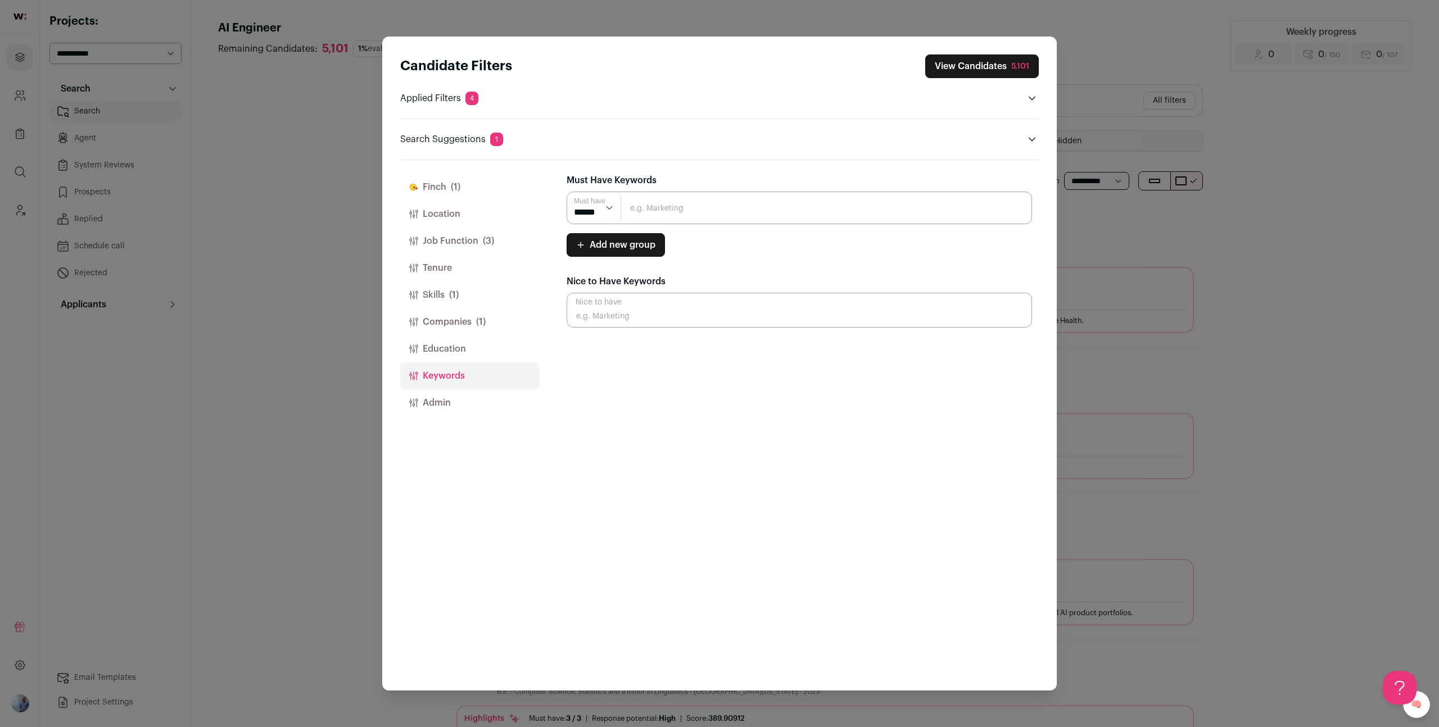
click at [674, 229] on div "Must have ****** ****** Add new group Must have ****** ******" at bounding box center [798, 224] width 465 height 65
click at [678, 214] on input "Close modal via background" at bounding box center [798, 208] width 465 height 33
paste input "Recommendation and personalization"
type input "Recommendation and personalization"
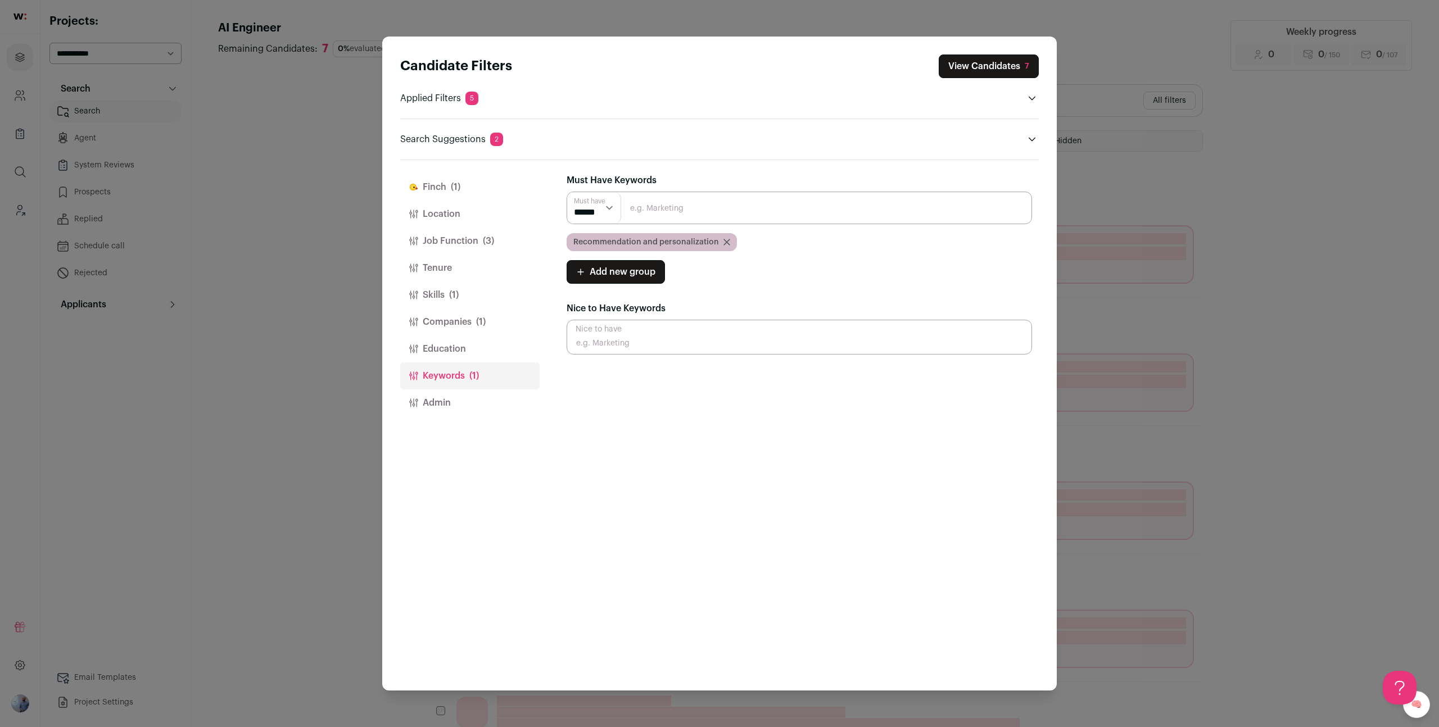
click at [967, 62] on button "View Candidates 7" at bounding box center [988, 67] width 100 height 24
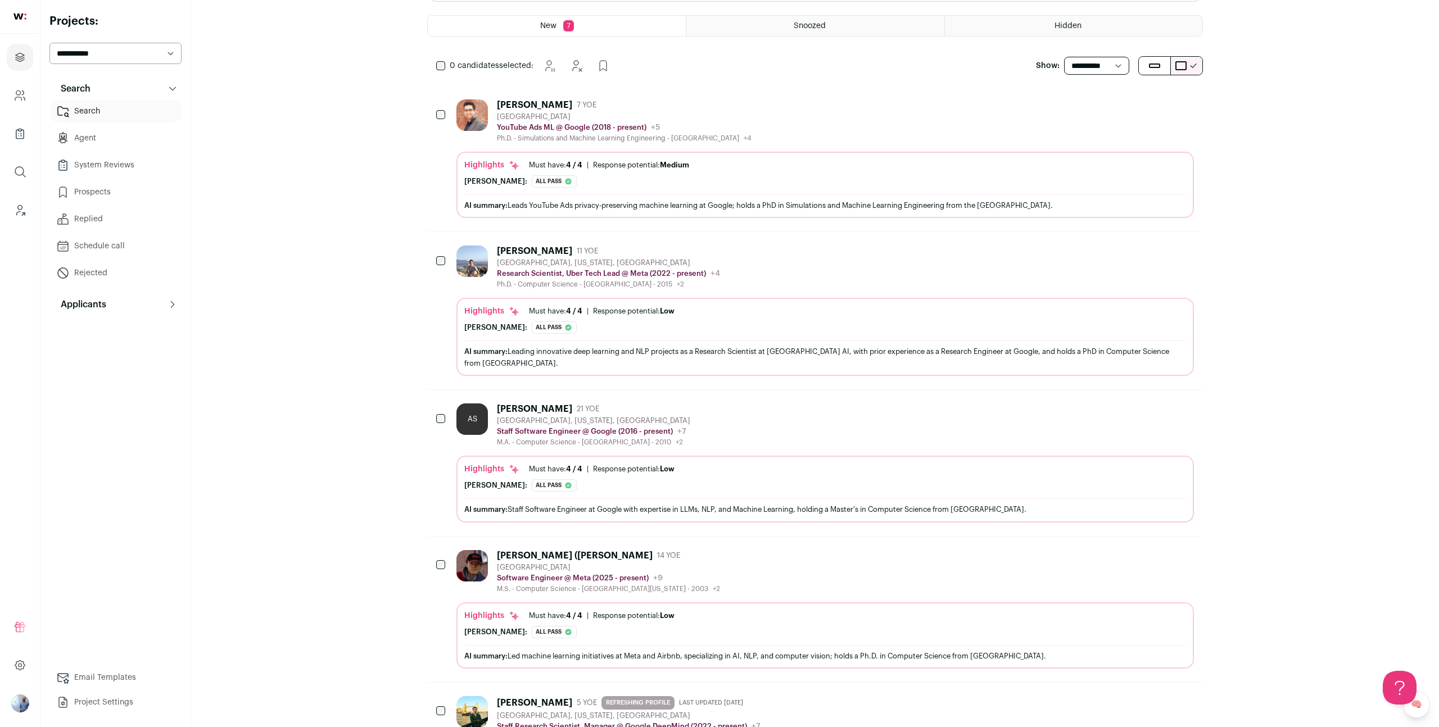
scroll to position [128, 0]
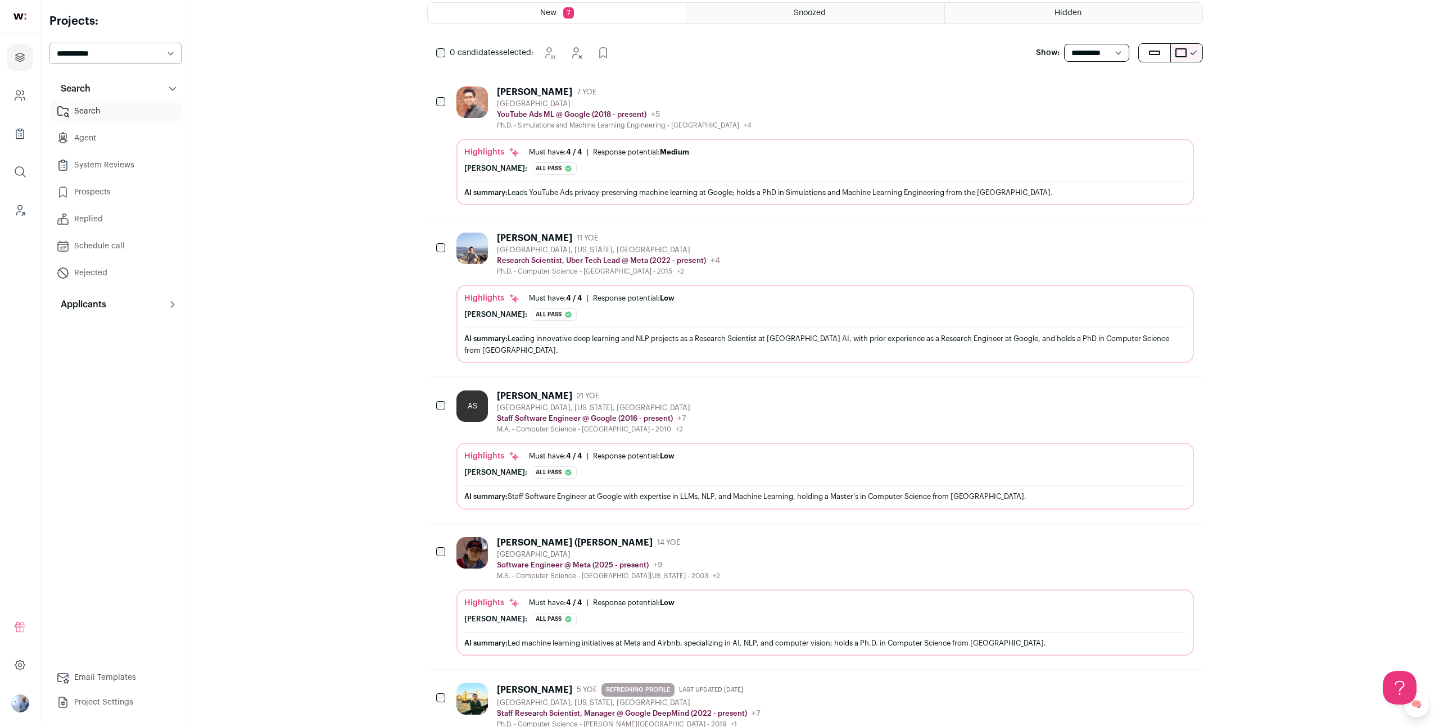
click at [619, 398] on div "Alex Soares 21 YOE" at bounding box center [593, 396] width 193 height 11
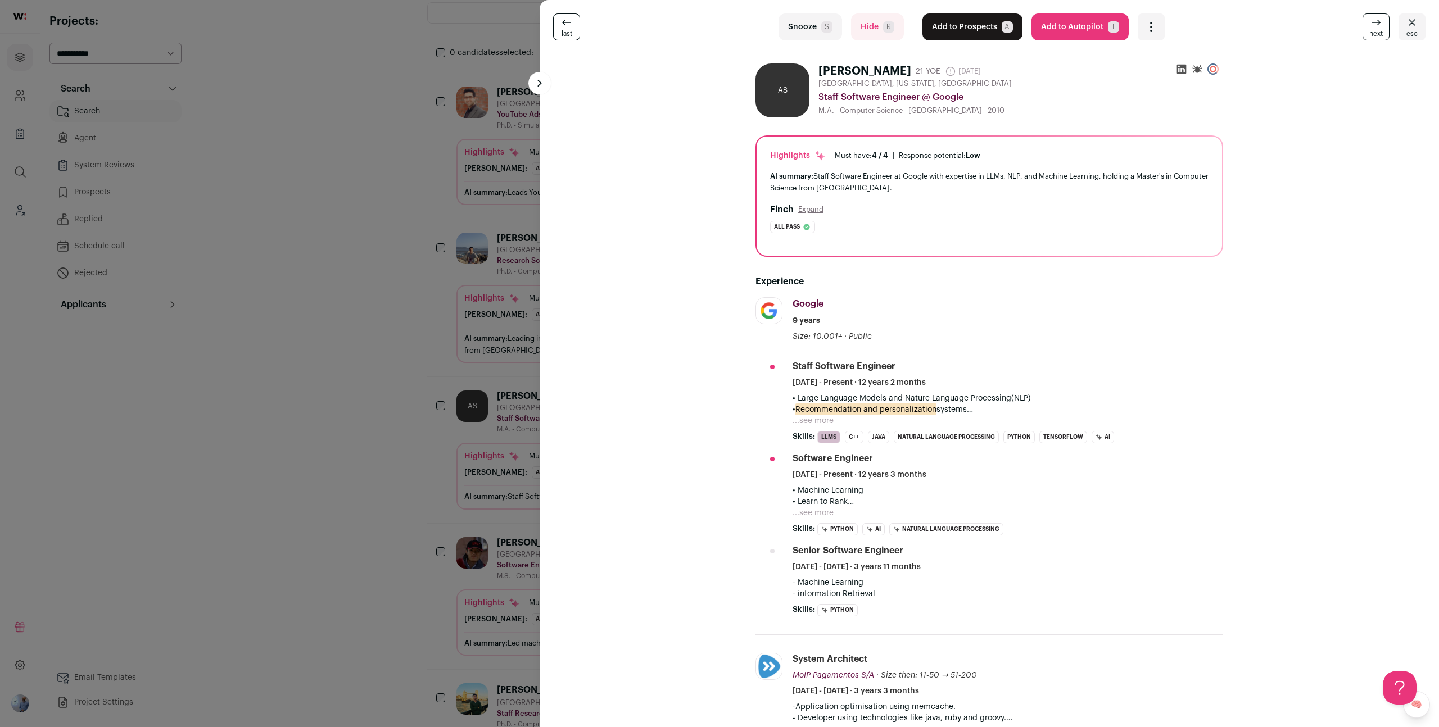
click at [478, 366] on div "last Snooze S Hide R Add to Prospects A Are you sure? Alex Soares is already in…" at bounding box center [719, 363] width 1439 height 727
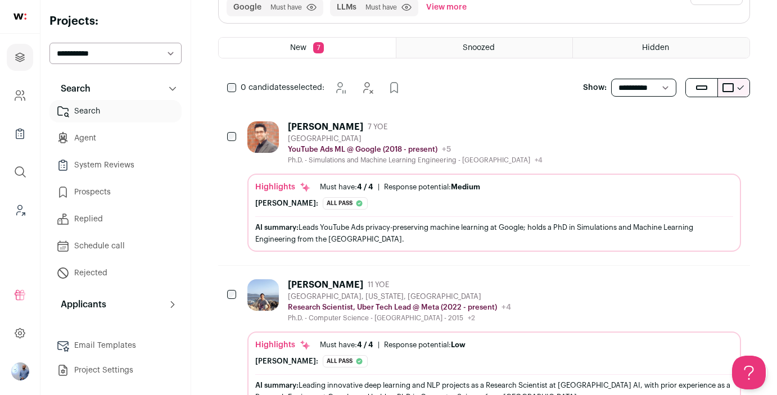
scroll to position [0, 0]
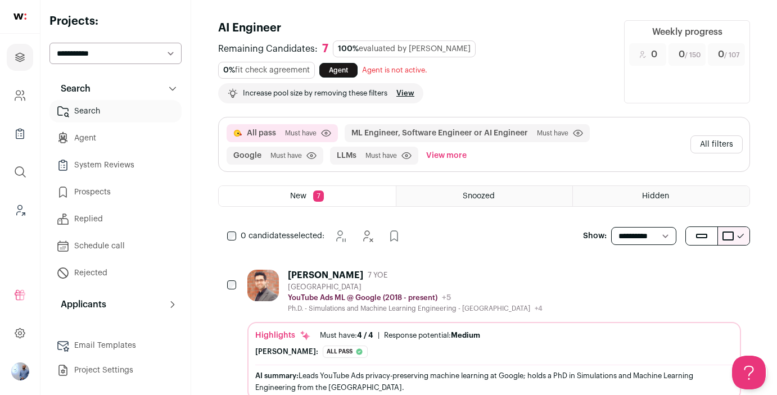
click at [717, 142] on button "All filters" at bounding box center [716, 144] width 52 height 18
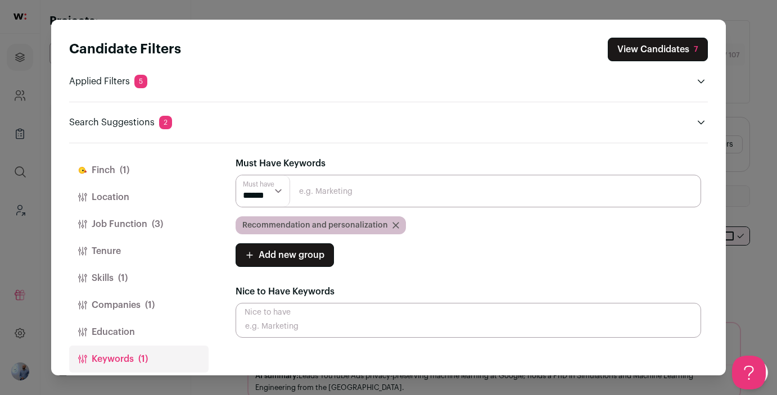
click at [393, 223] on icon "Close modal via background" at bounding box center [396, 226] width 6 height 6
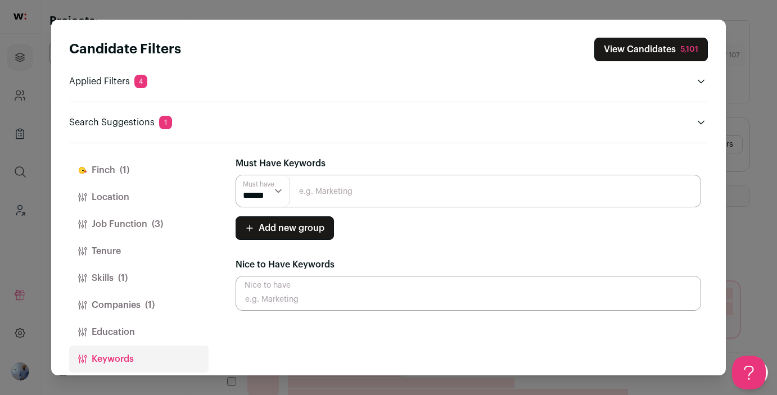
click at [129, 223] on button "Job Function (3)" at bounding box center [138, 224] width 139 height 27
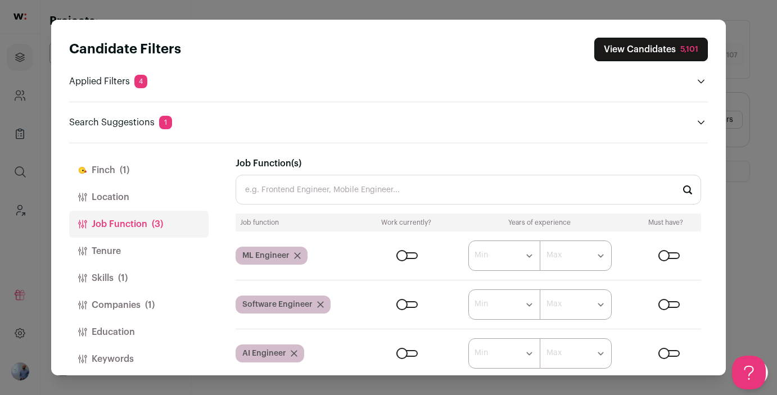
click at [141, 282] on button "Skills (1)" at bounding box center [138, 278] width 139 height 27
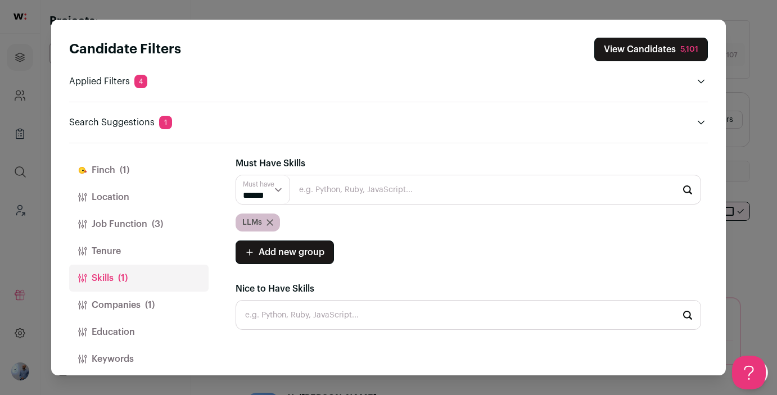
click at [144, 279] on button "Skills (1)" at bounding box center [138, 278] width 139 height 27
click at [145, 304] on span "(1)" at bounding box center [150, 304] width 10 height 13
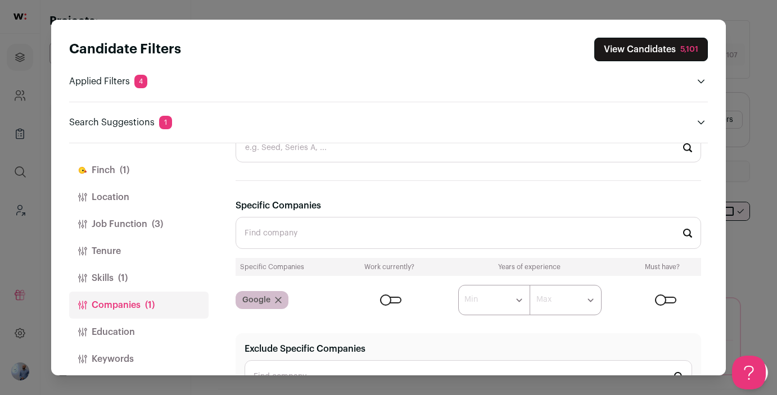
click at [275, 297] on icon "Close modal via background" at bounding box center [278, 300] width 7 height 7
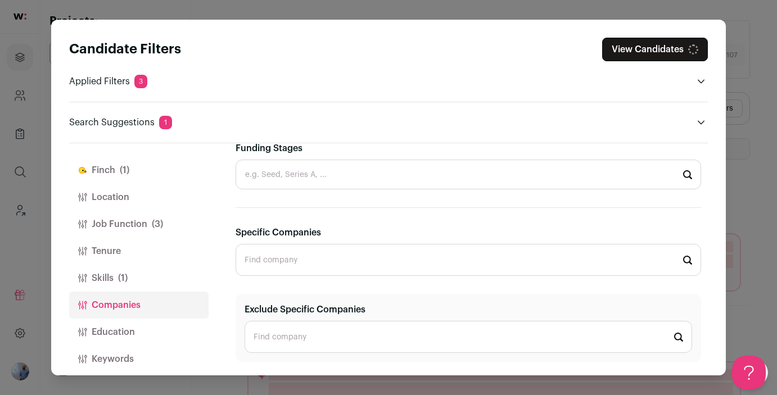
scroll to position [391, 0]
click at [129, 216] on button "Job Function (3)" at bounding box center [138, 224] width 139 height 27
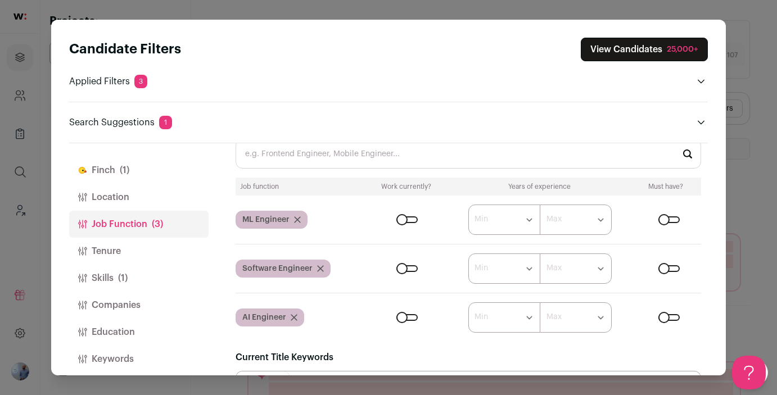
scroll to position [26, 0]
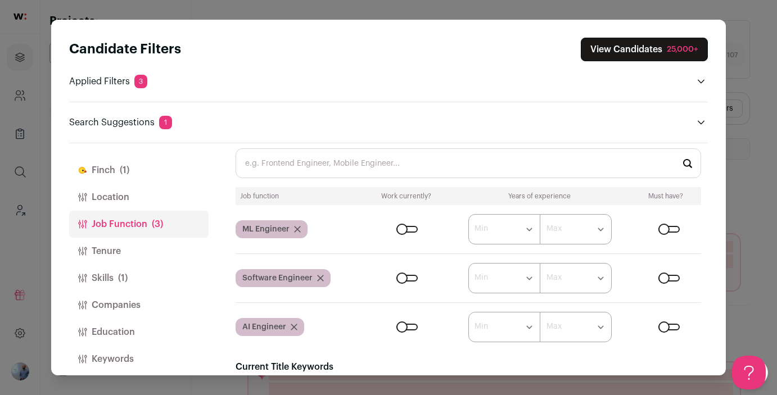
click at [316, 157] on input "Job Function(s)" at bounding box center [467, 163] width 465 height 30
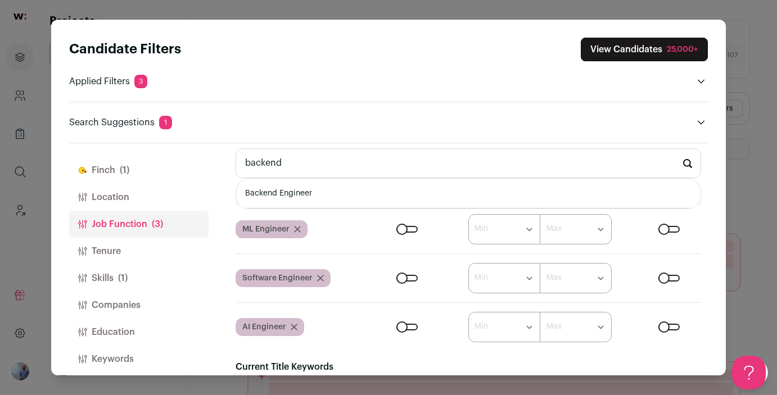
click at [291, 197] on li "Backend Engineer" at bounding box center [468, 194] width 464 height 30
type input "Backend Engineer"
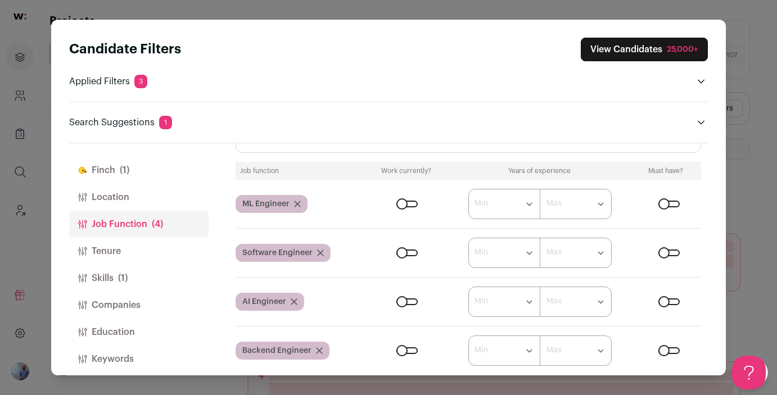
scroll to position [3, 0]
click at [143, 283] on button "Skills (1)" at bounding box center [138, 275] width 139 height 27
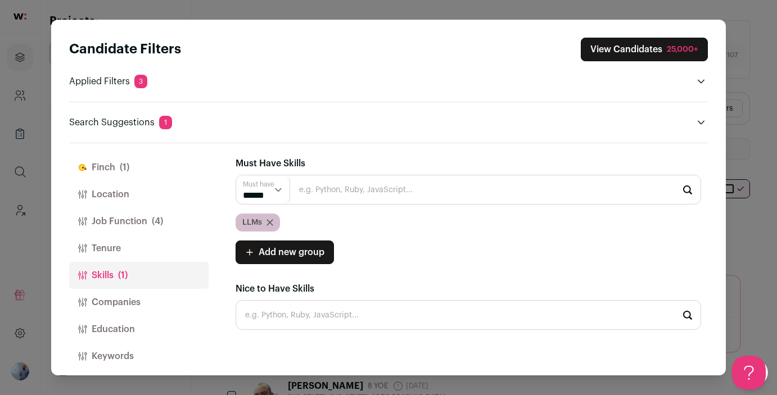
scroll to position [0, 0]
click at [137, 212] on button "Job Function (4)" at bounding box center [138, 221] width 139 height 27
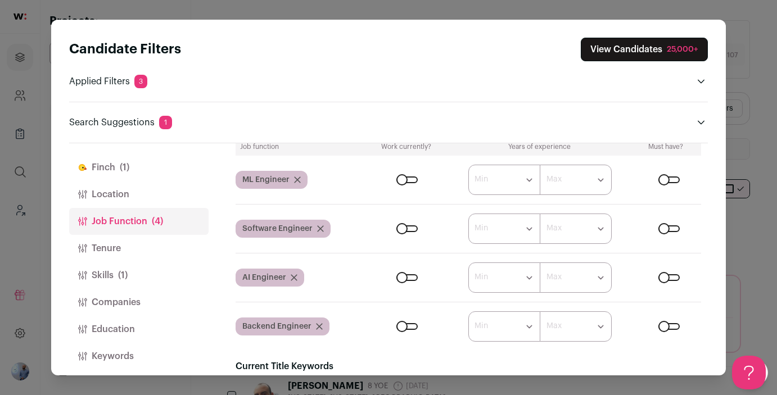
scroll to position [63, 0]
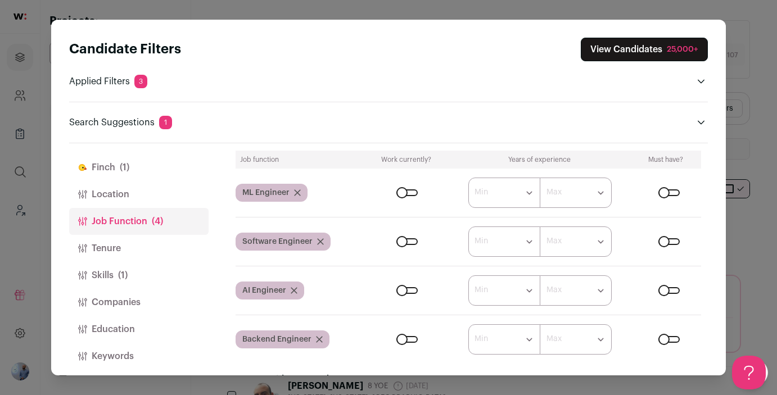
click at [406, 335] on form "****** ******* ******* ******* ******* ******* ******* ******* ******* ********…" at bounding box center [534, 339] width 334 height 30
click at [406, 339] on div "Close modal via background" at bounding box center [406, 339] width 21 height 7
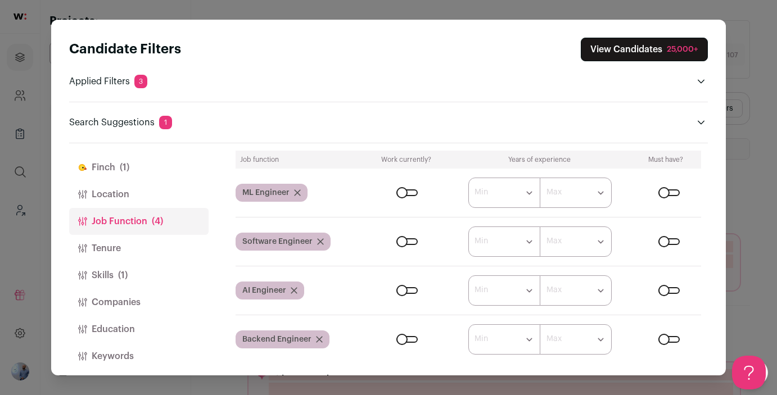
click at [123, 188] on button "Location" at bounding box center [138, 194] width 139 height 27
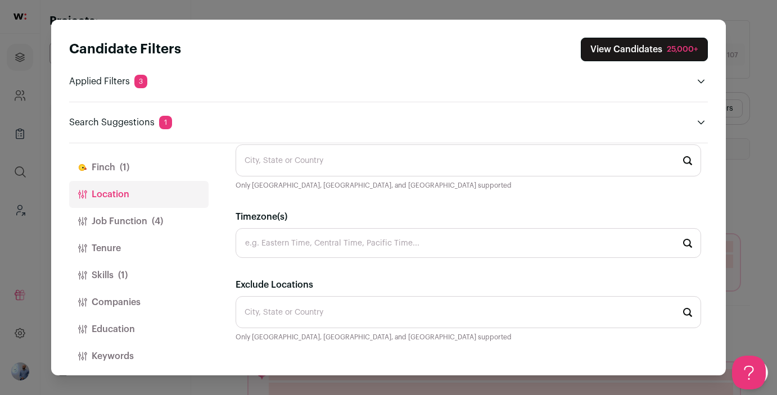
click at [289, 158] on input "Location(s)" at bounding box center [467, 160] width 465 height 32
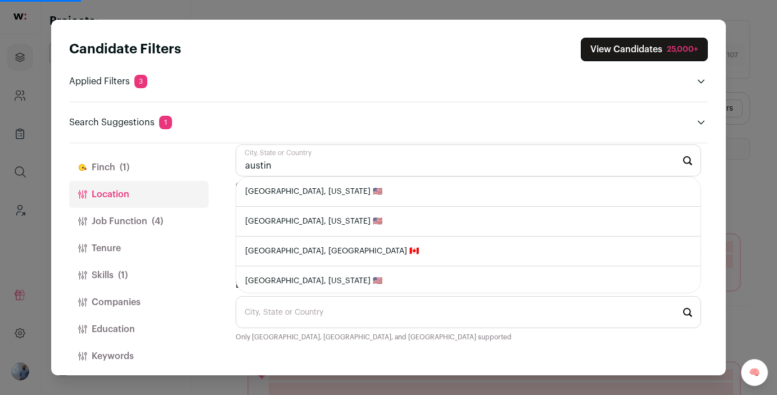
click at [285, 190] on li "Austin, Texas 🇺🇸" at bounding box center [468, 192] width 464 height 30
type input "Austin, Texas 🇺🇸"
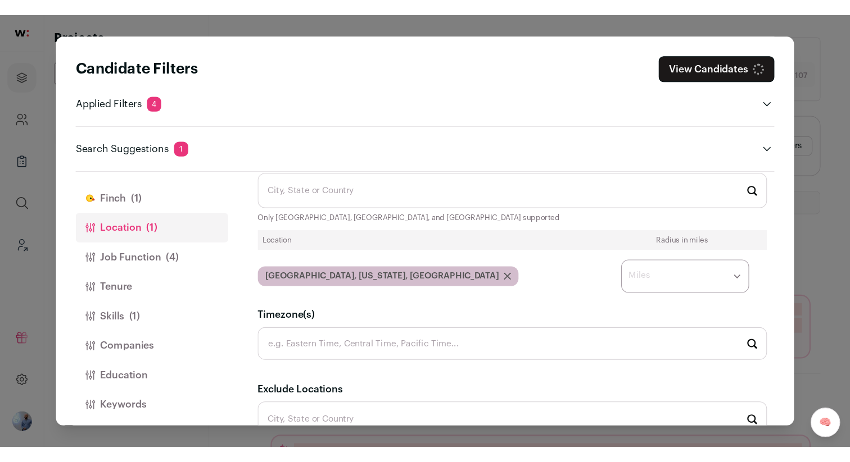
scroll to position [0, 0]
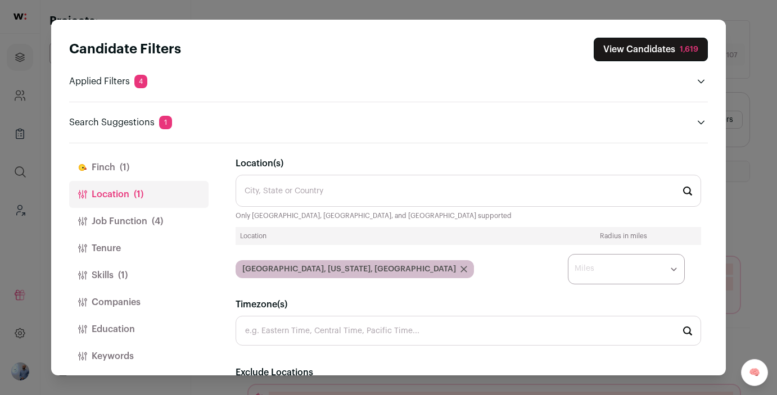
click at [162, 232] on button "Job Function (4)" at bounding box center [138, 221] width 139 height 27
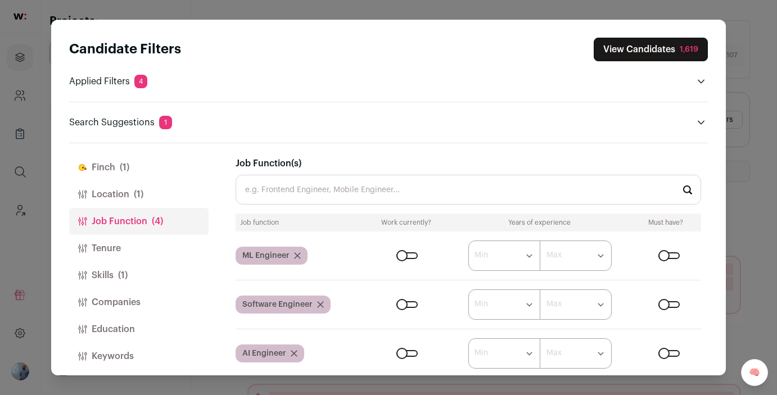
click at [336, 188] on input "Job Function(s)" at bounding box center [467, 190] width 465 height 30
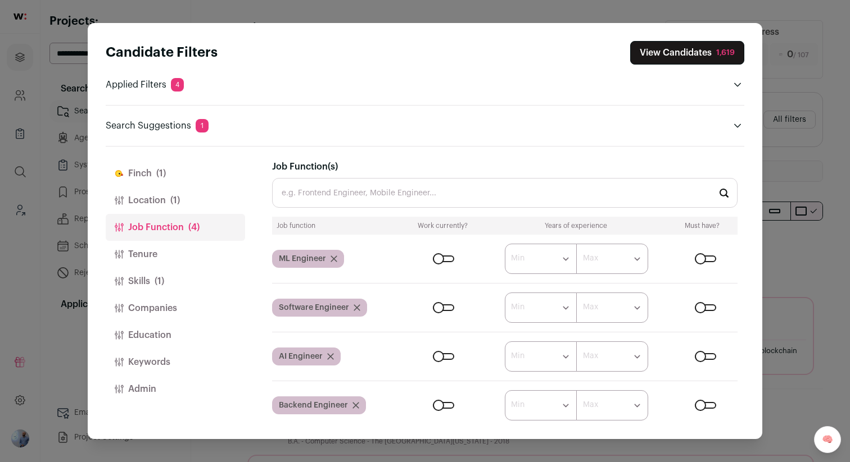
click at [162, 279] on span "(1)" at bounding box center [160, 281] width 10 height 13
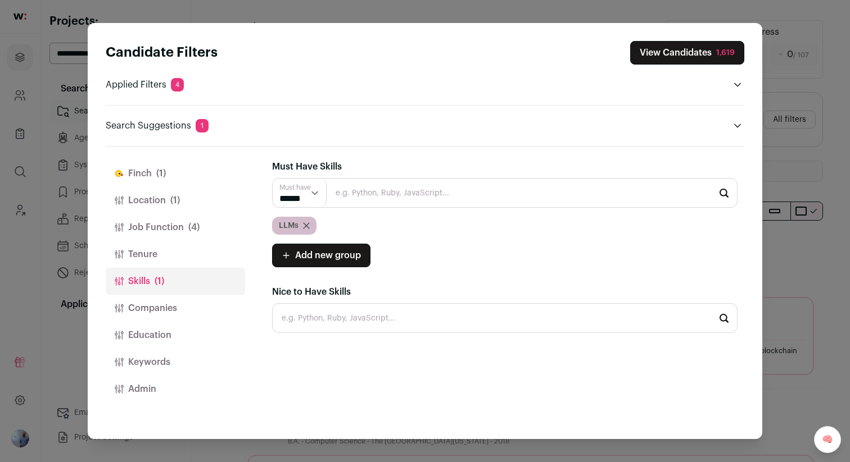
click at [306, 225] on icon "Close modal via background" at bounding box center [306, 226] width 6 height 6
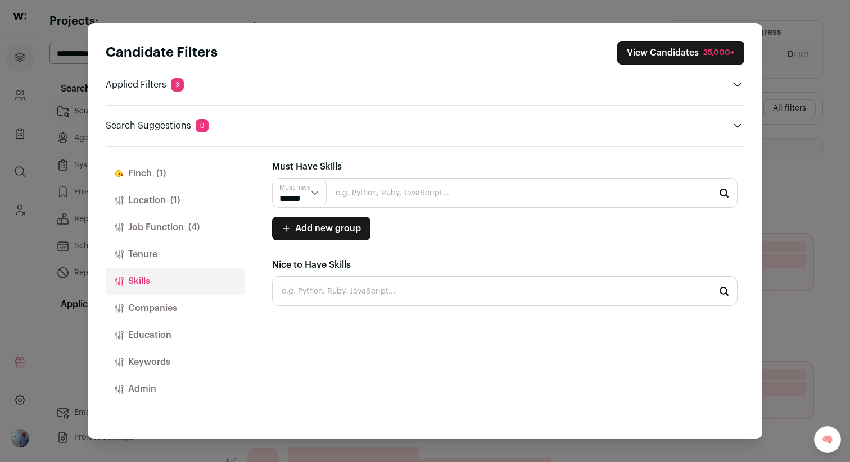
click at [170, 234] on button "Job Function (4)" at bounding box center [175, 227] width 139 height 27
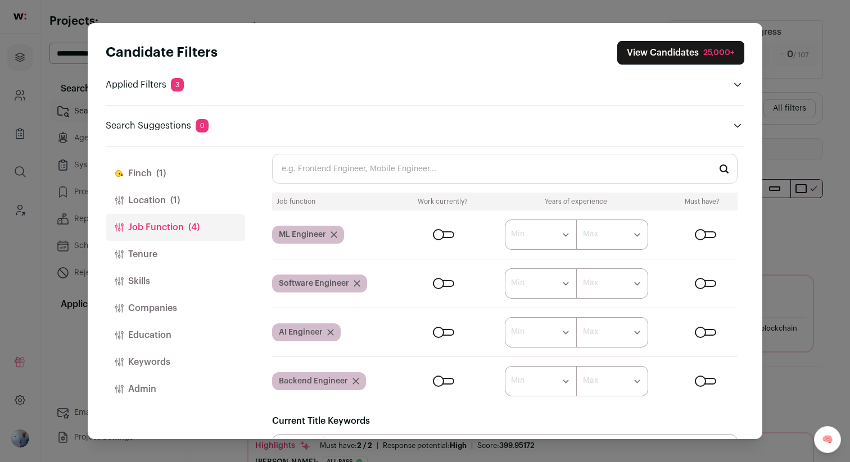
scroll to position [27, 0]
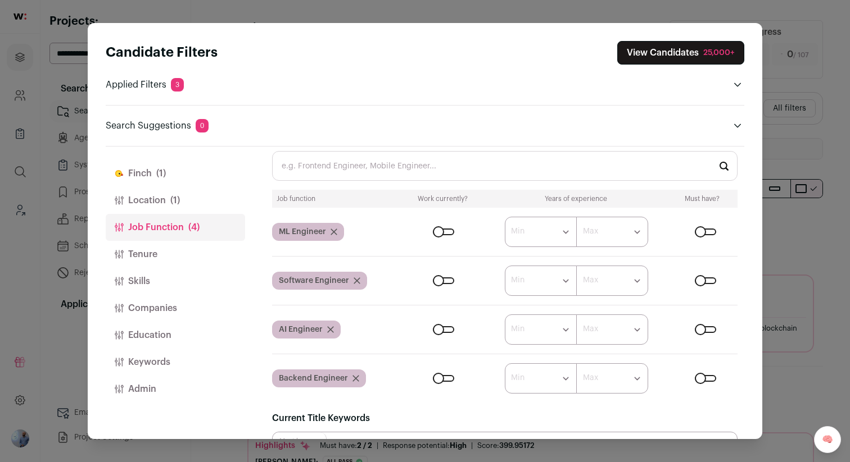
click at [353, 282] on icon "Close modal via background" at bounding box center [356, 281] width 7 height 7
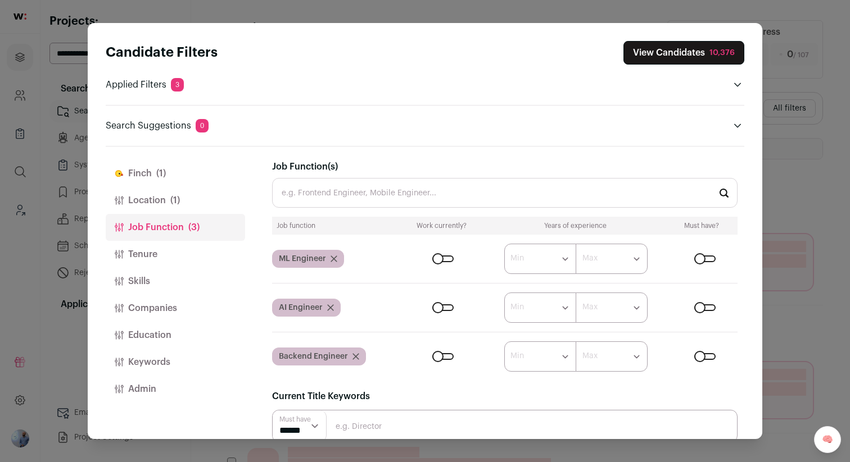
click at [353, 363] on div "Backend Engineer" at bounding box center [319, 357] width 94 height 18
click at [353, 357] on icon "Close modal via background" at bounding box center [356, 357] width 6 height 6
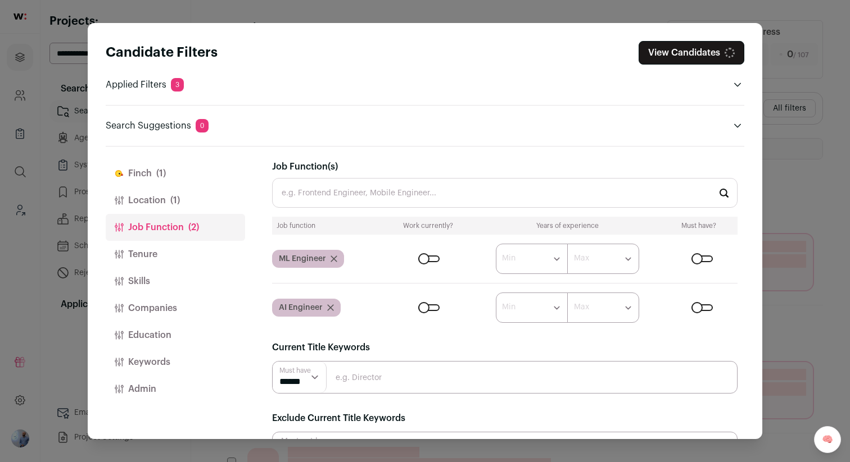
click at [330, 258] on icon "Close modal via background" at bounding box center [333, 259] width 7 height 7
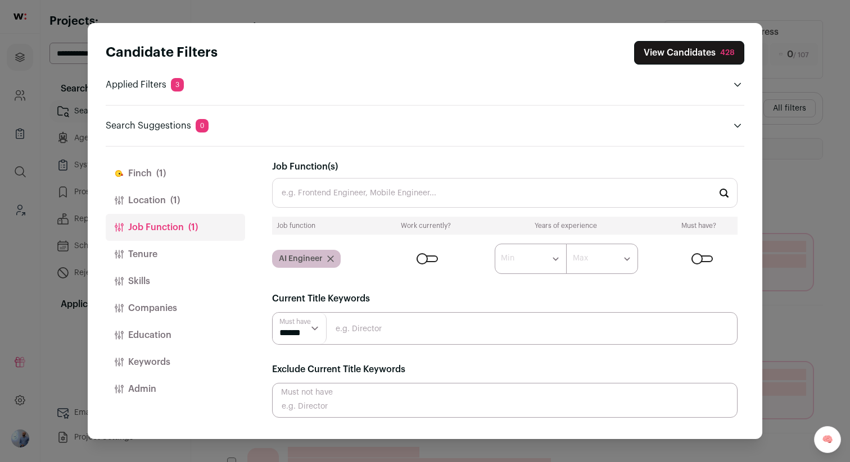
click at [355, 199] on input "Job Function(s)" at bounding box center [504, 193] width 465 height 30
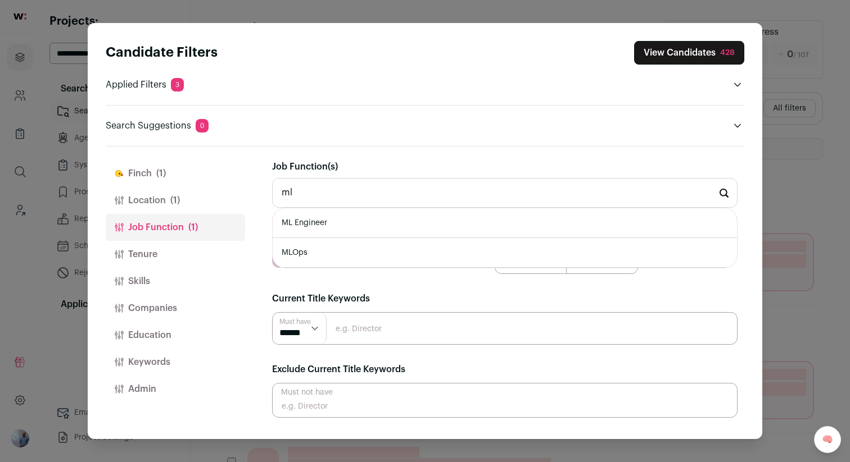
click at [335, 226] on li "ML Engineer" at bounding box center [505, 223] width 464 height 30
type input "ML Engineer"
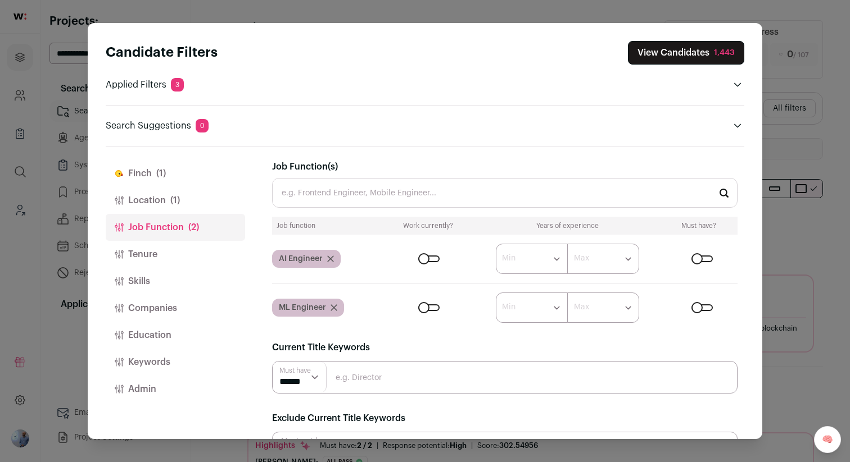
click at [321, 198] on input "Job Function(s)" at bounding box center [504, 193] width 465 height 30
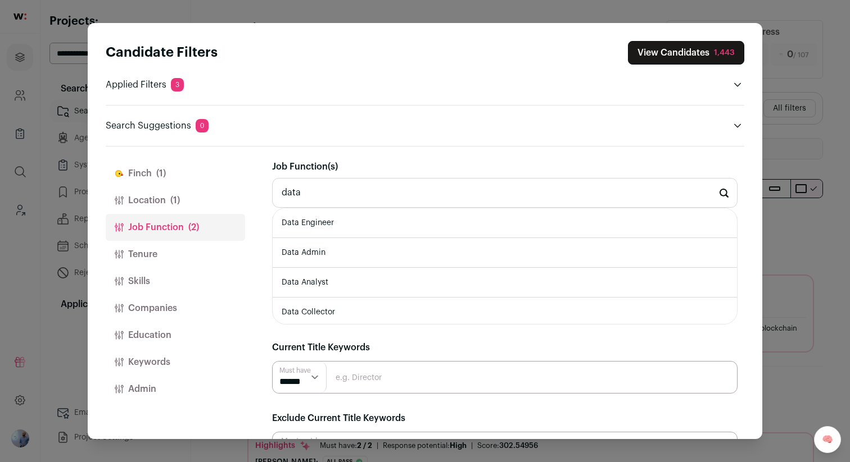
click at [311, 228] on li "Data Engineer" at bounding box center [505, 223] width 464 height 30
type input "Data Engineer"
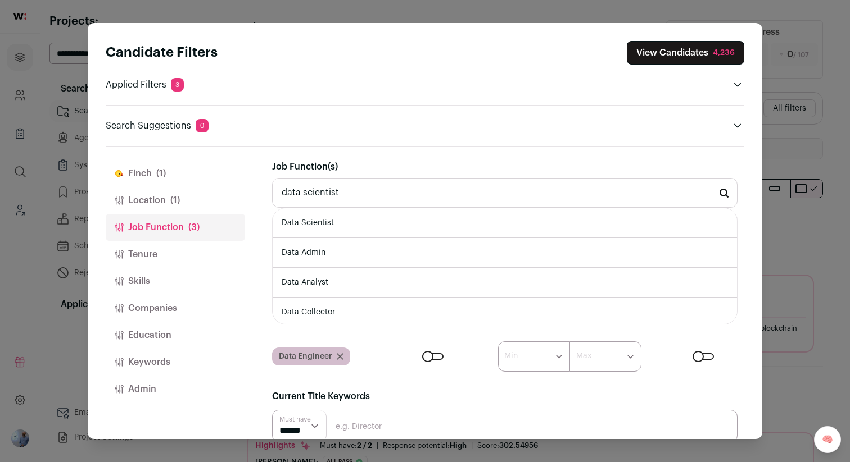
click at [339, 217] on li "Data Scientist" at bounding box center [505, 223] width 464 height 30
type input "Data Scientist"
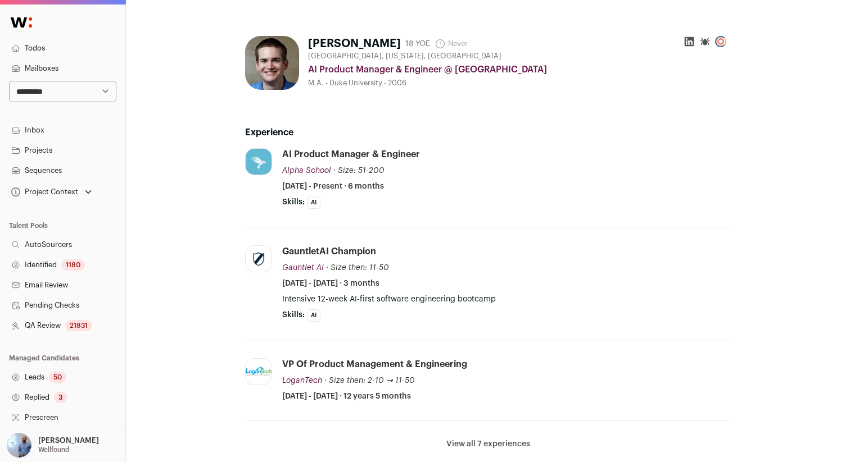
click at [367, 321] on div "Skills: AI ...see more ...see less" at bounding box center [506, 316] width 448 height 12
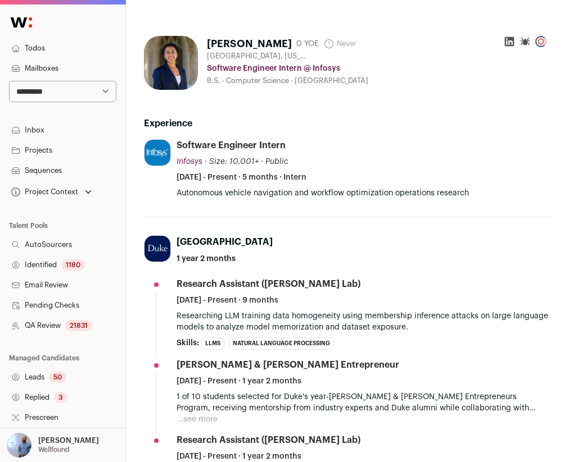
scroll to position [451, 0]
